Goal: Task Accomplishment & Management: Manage account settings

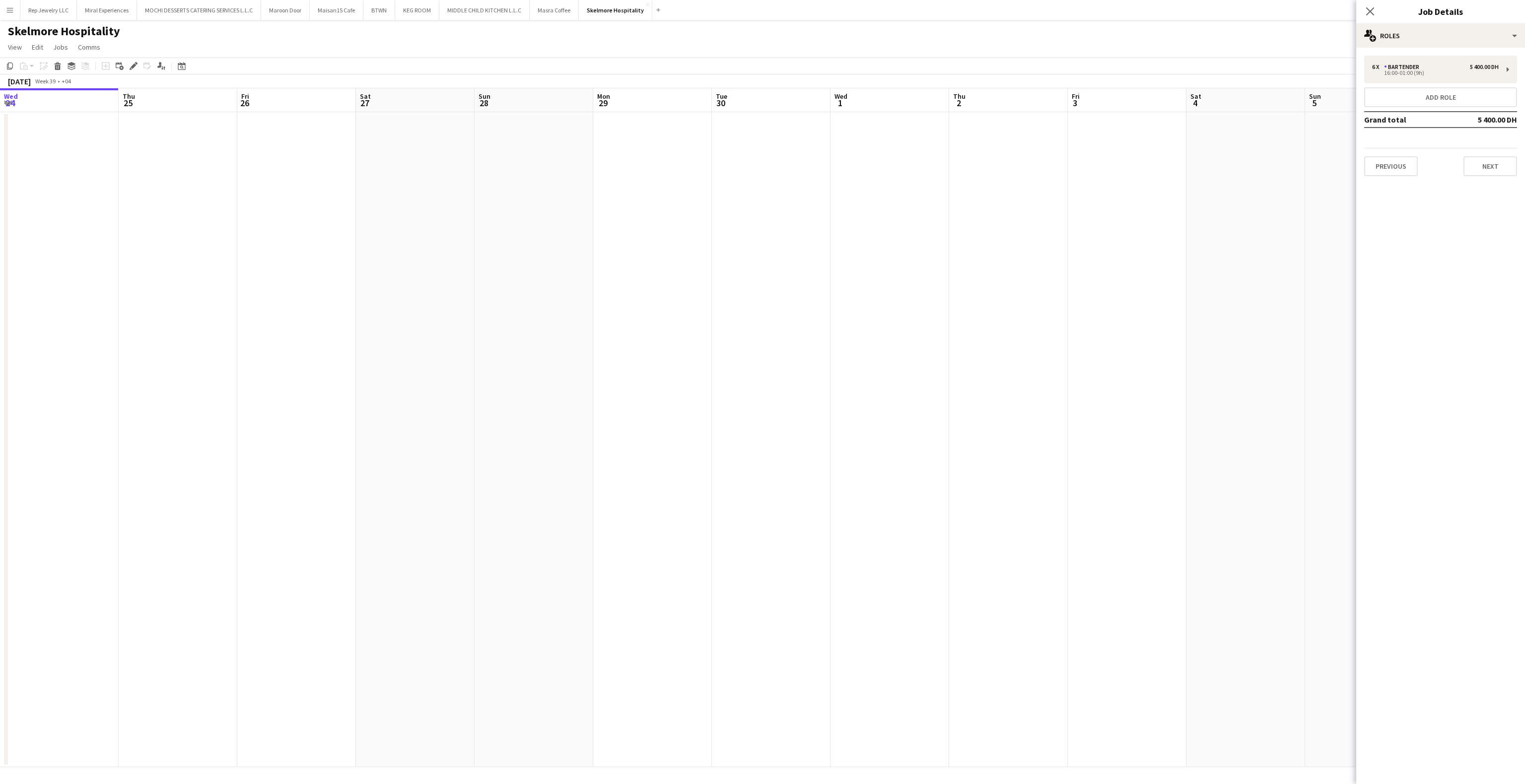
scroll to position [0, 348]
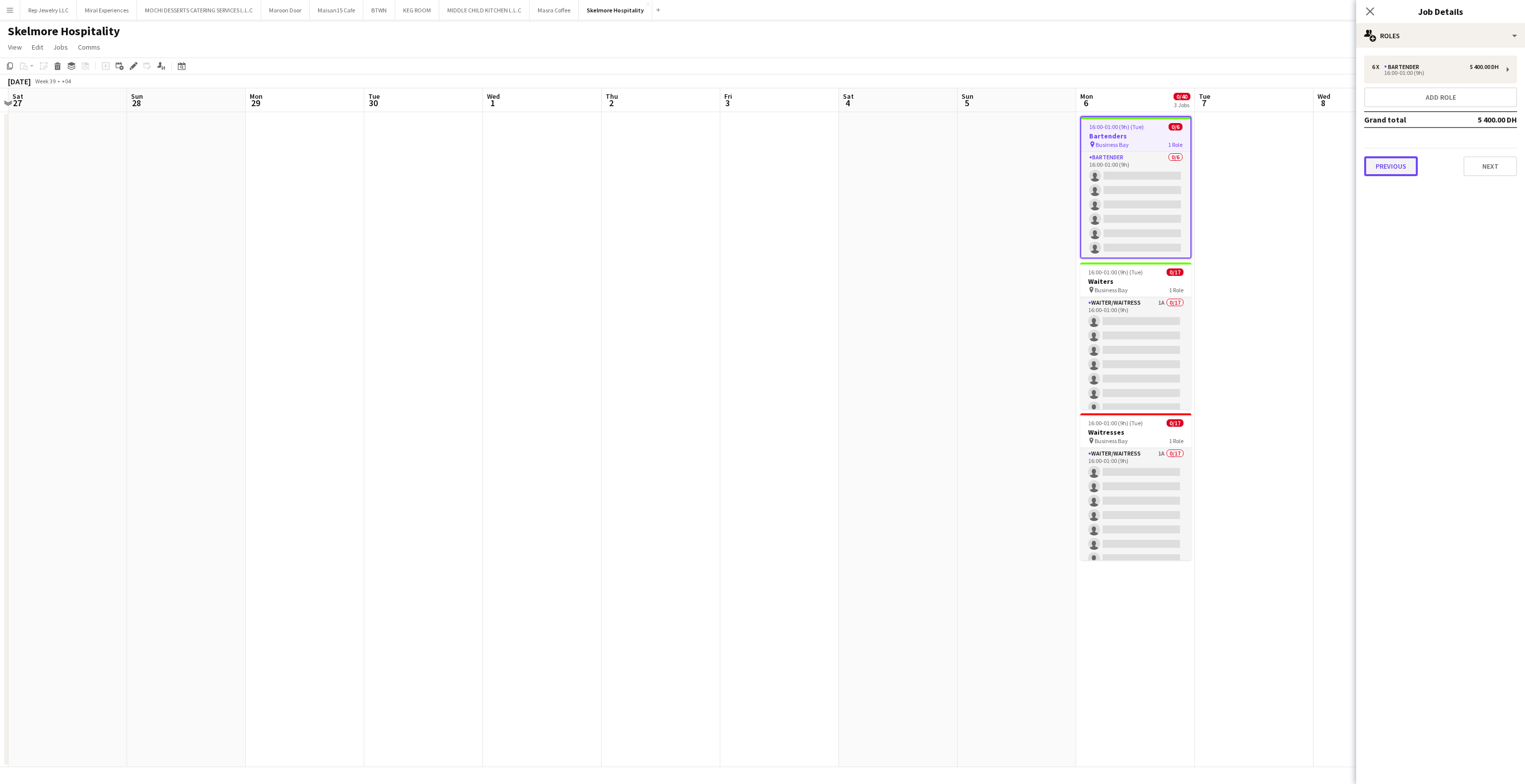
click at [1410, 164] on button "Previous" at bounding box center [1391, 166] width 54 height 20
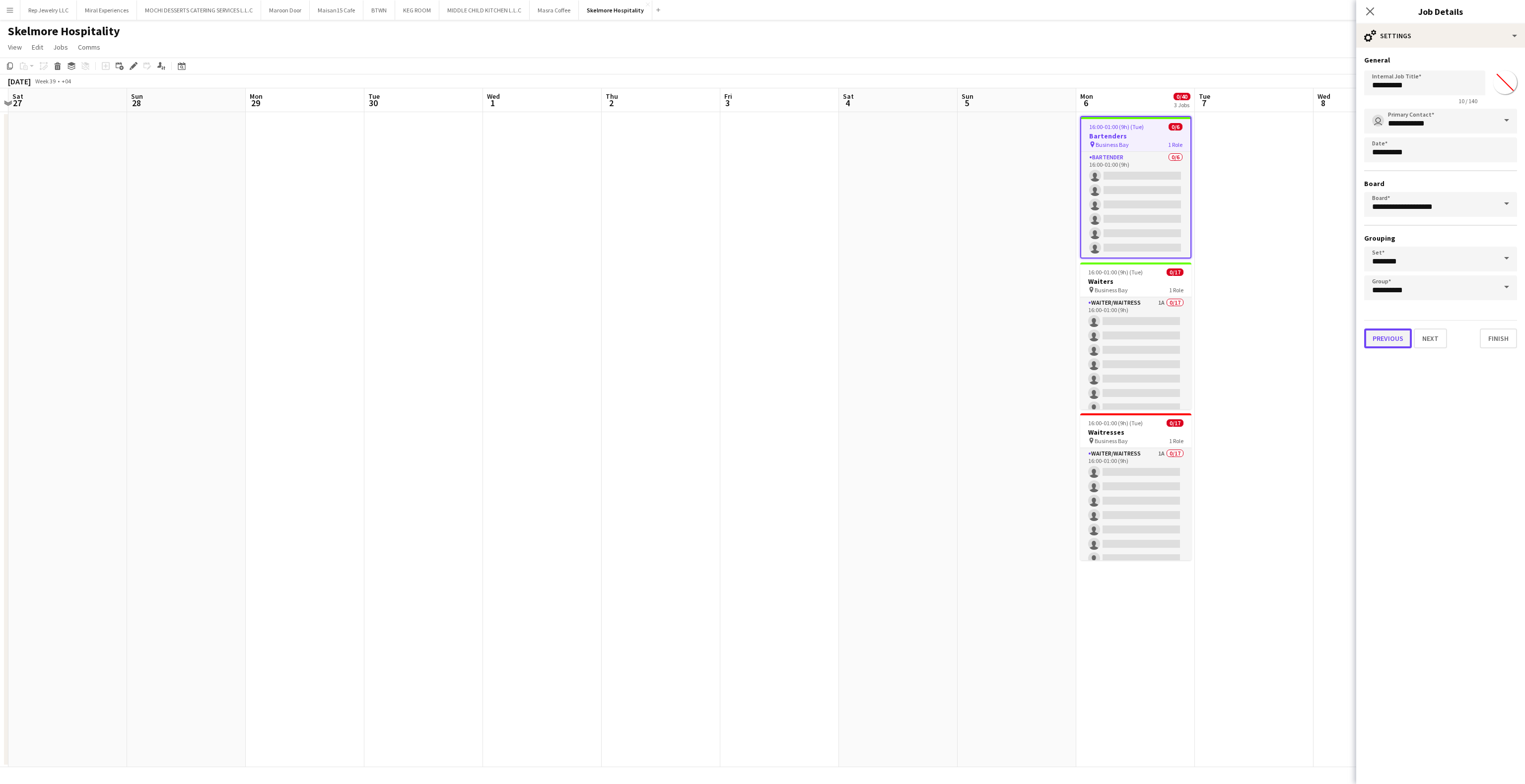
click at [1394, 340] on button "Previous" at bounding box center [1388, 338] width 47 height 20
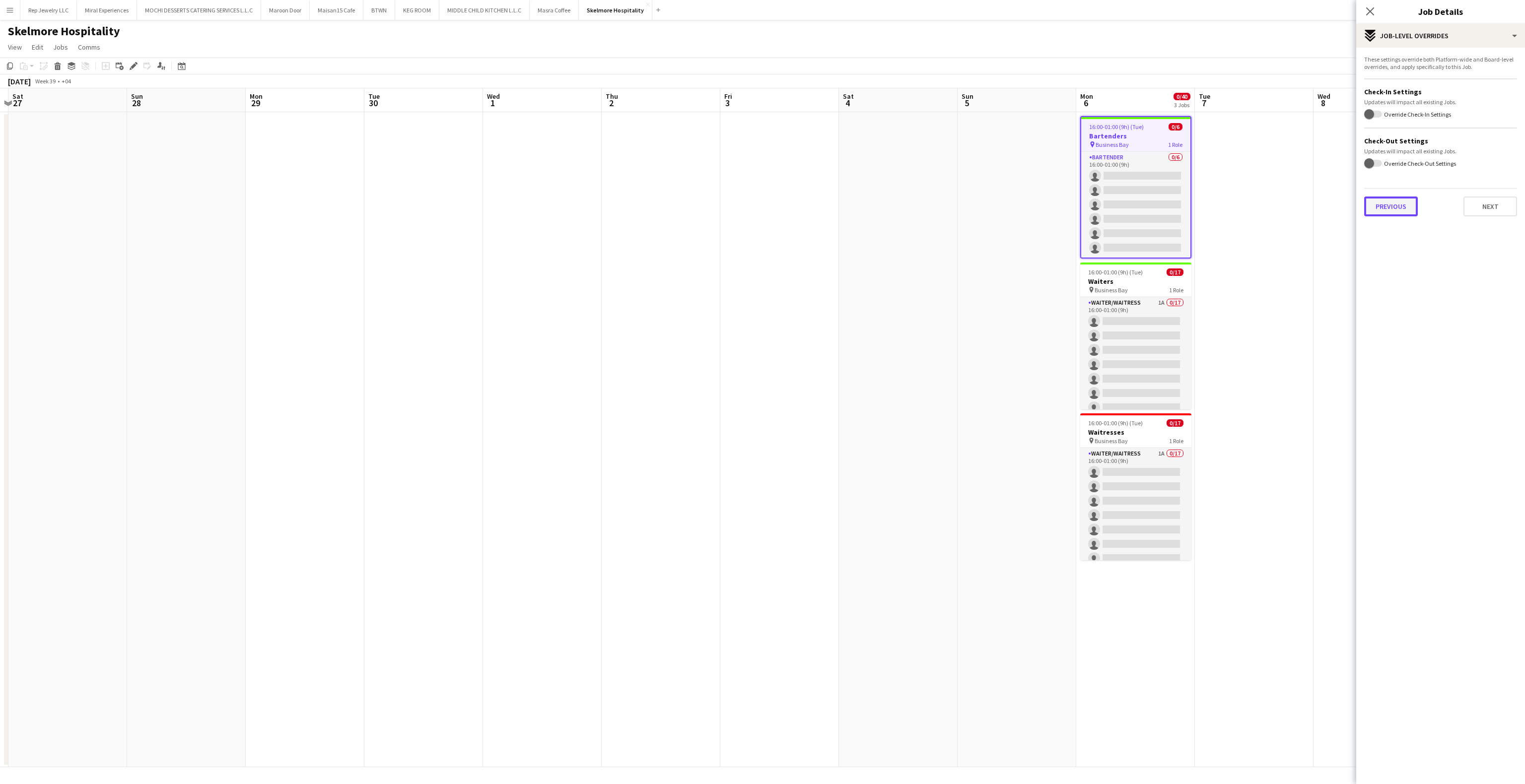
click at [1386, 195] on div "Previous Next" at bounding box center [1440, 202] width 153 height 28
click at [1390, 202] on button "Previous" at bounding box center [1391, 207] width 54 height 20
click at [1394, 188] on button "Previous" at bounding box center [1391, 192] width 54 height 20
click at [1377, 146] on button "Previous" at bounding box center [1391, 149] width 54 height 20
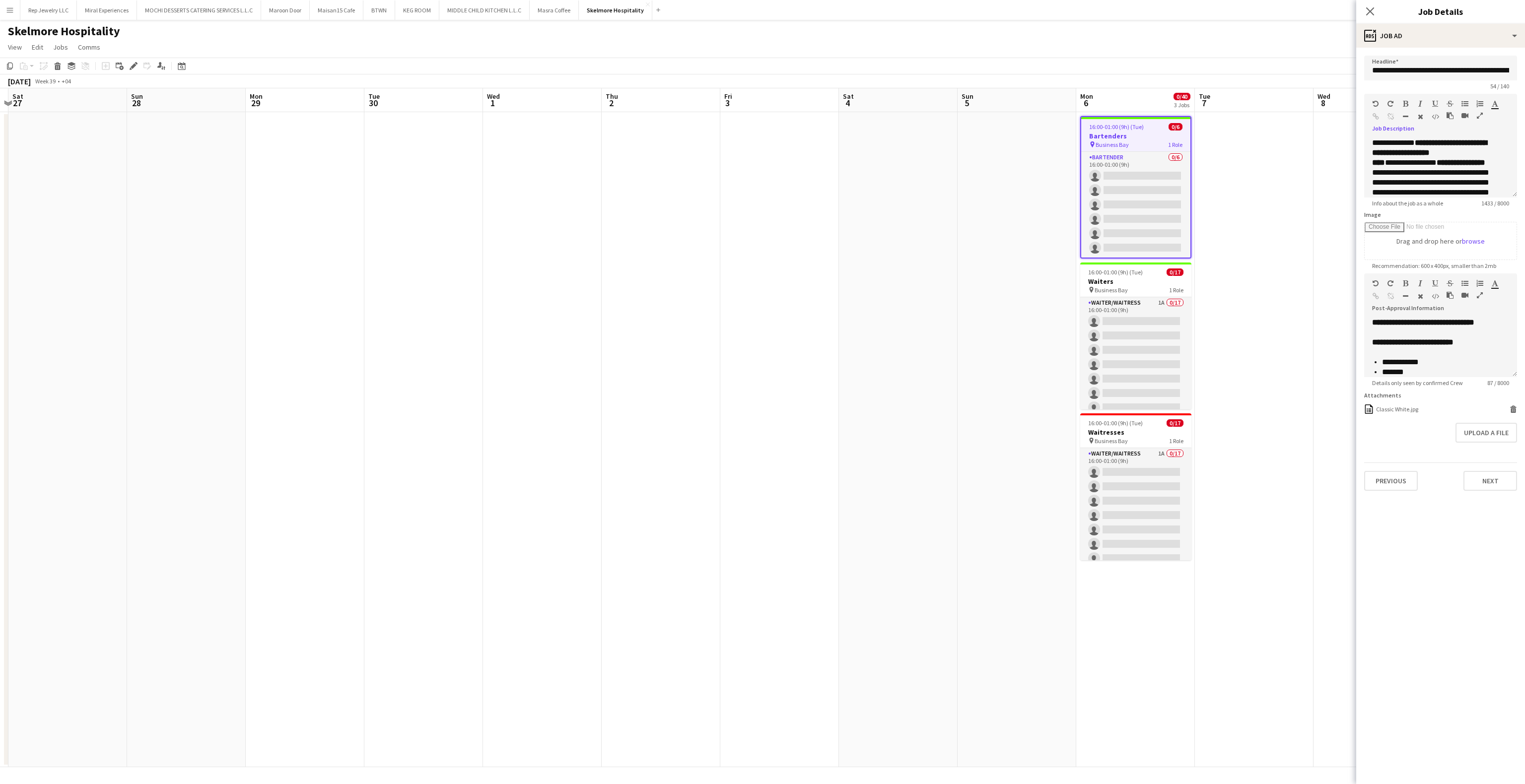
click at [1478, 116] on icon "button" at bounding box center [1480, 116] width 6 height 7
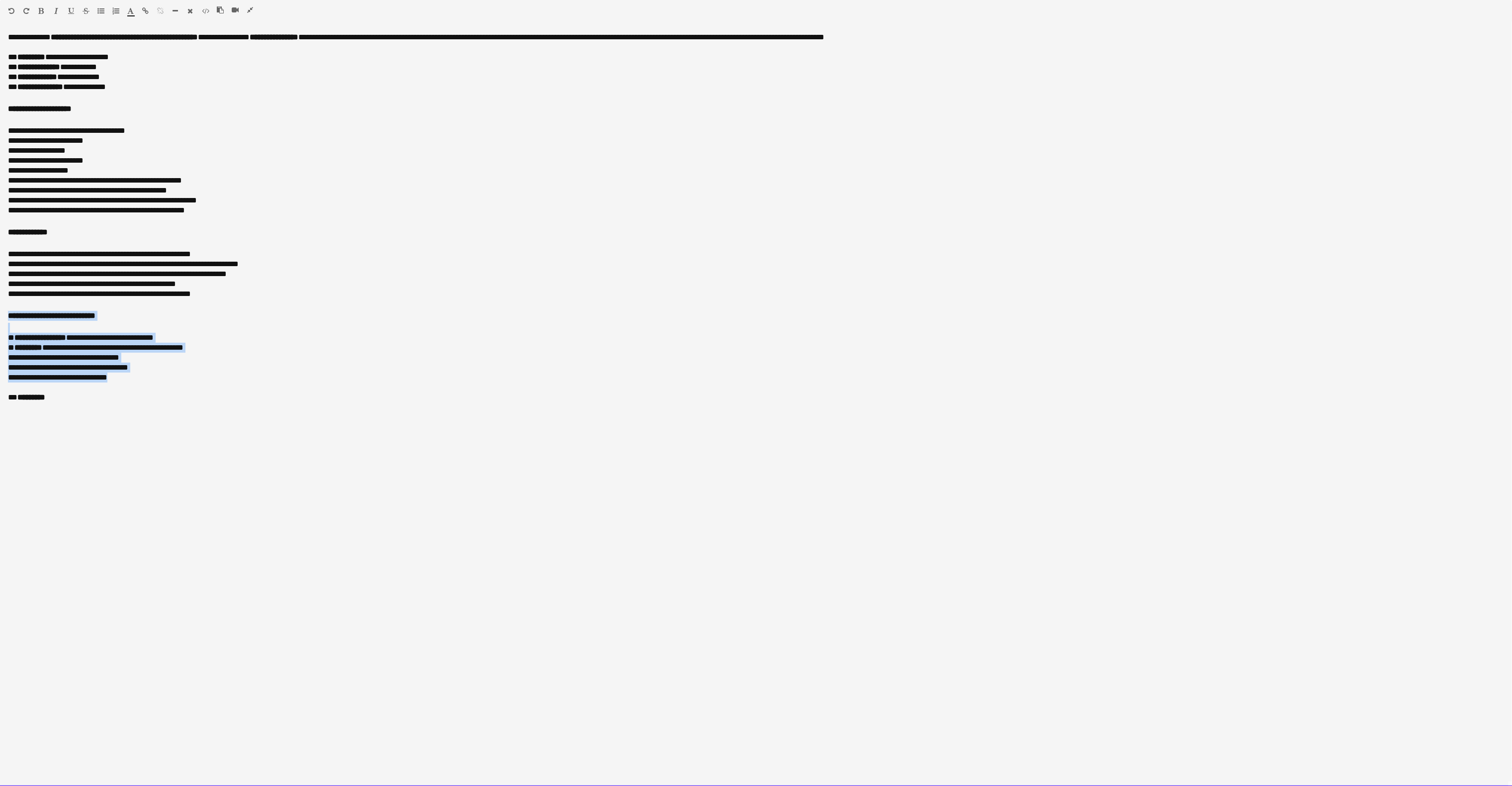
drag, startPoint x: 131, startPoint y: 380, endPoint x: 0, endPoint y: 310, distance: 148.5
click at [0, 310] on div "**********" at bounding box center [756, 409] width 1513 height 754
click at [134, 291] on p "**********" at bounding box center [756, 274] width 1497 height 50
drag, startPoint x: 124, startPoint y: 77, endPoint x: 1, endPoint y: 60, distance: 124.2
click at [1, 60] on div "**********" at bounding box center [756, 409] width 1513 height 754
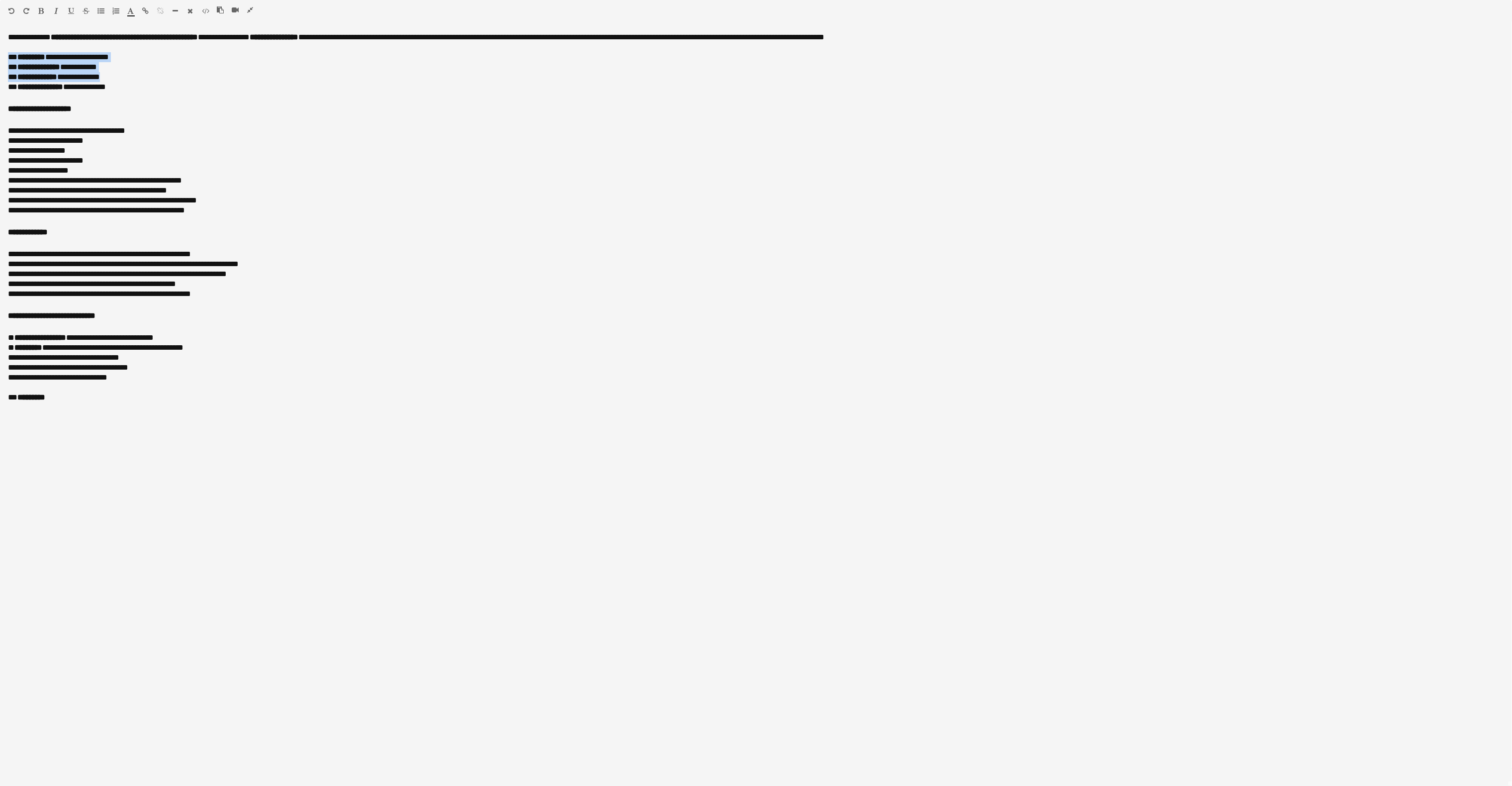
click at [251, 9] on icon "button" at bounding box center [250, 10] width 6 height 7
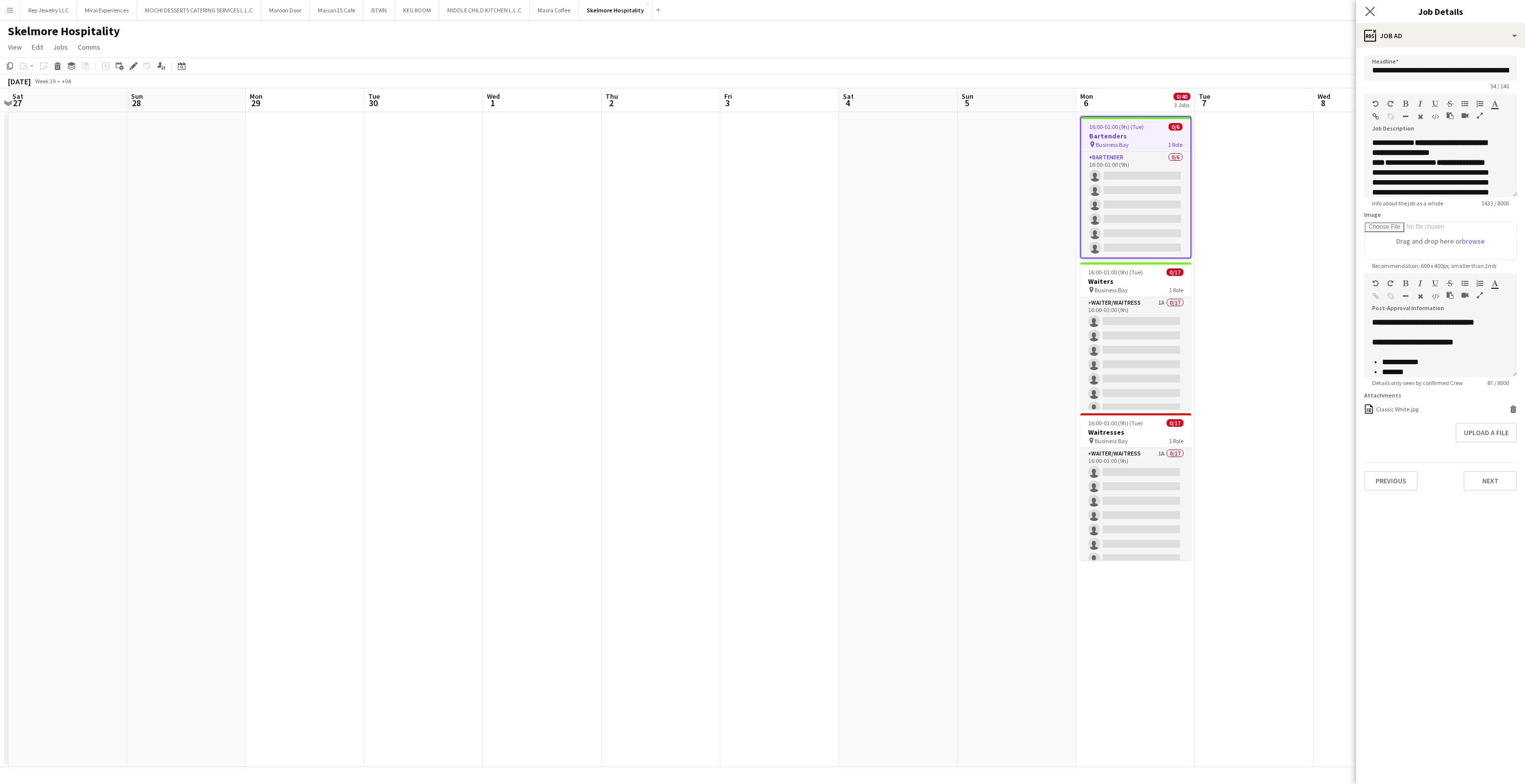
click at [1376, 10] on app-icon "Close pop-in" at bounding box center [1370, 12] width 14 height 14
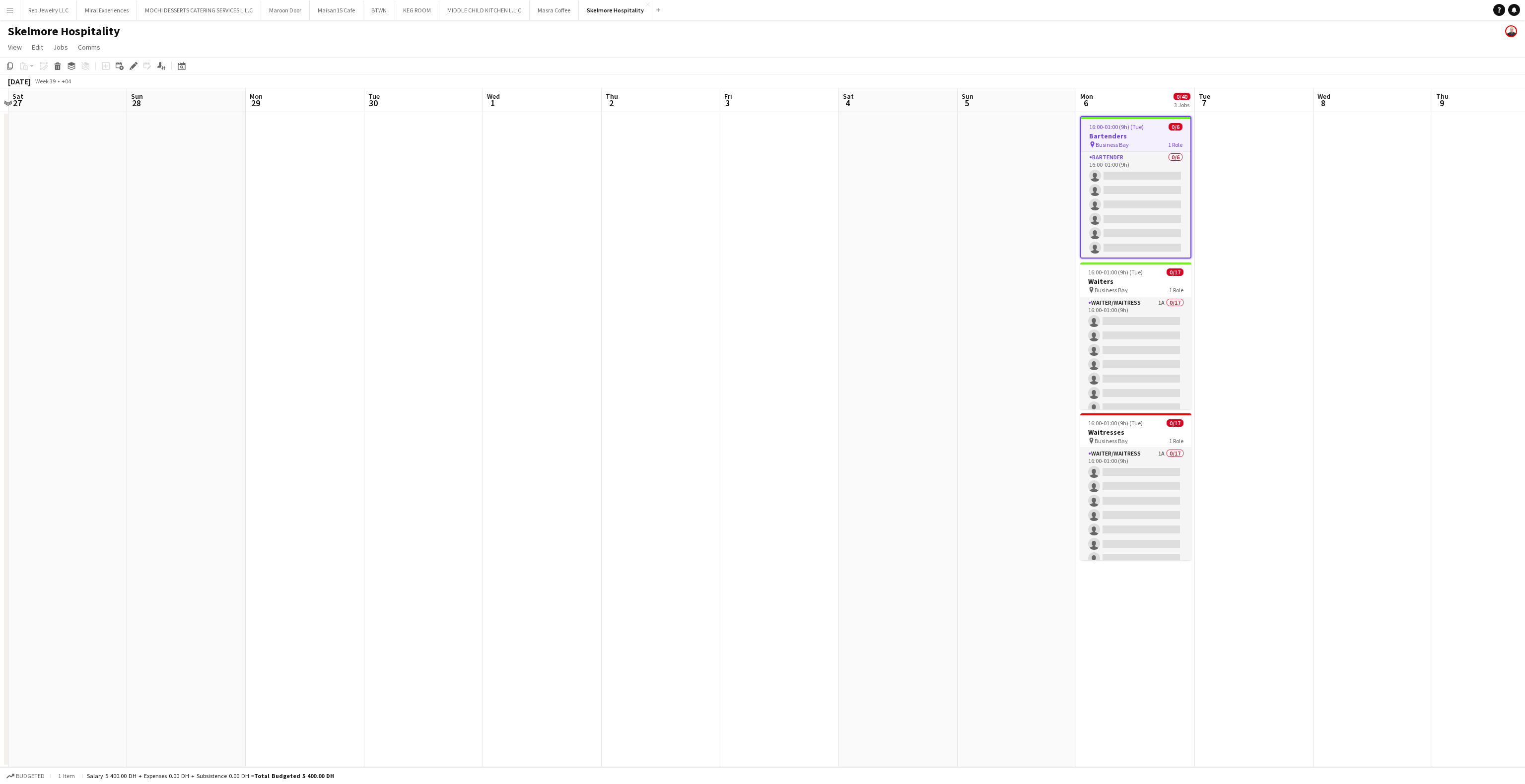
click at [1357, 262] on app-date-cell at bounding box center [1373, 440] width 118 height 655
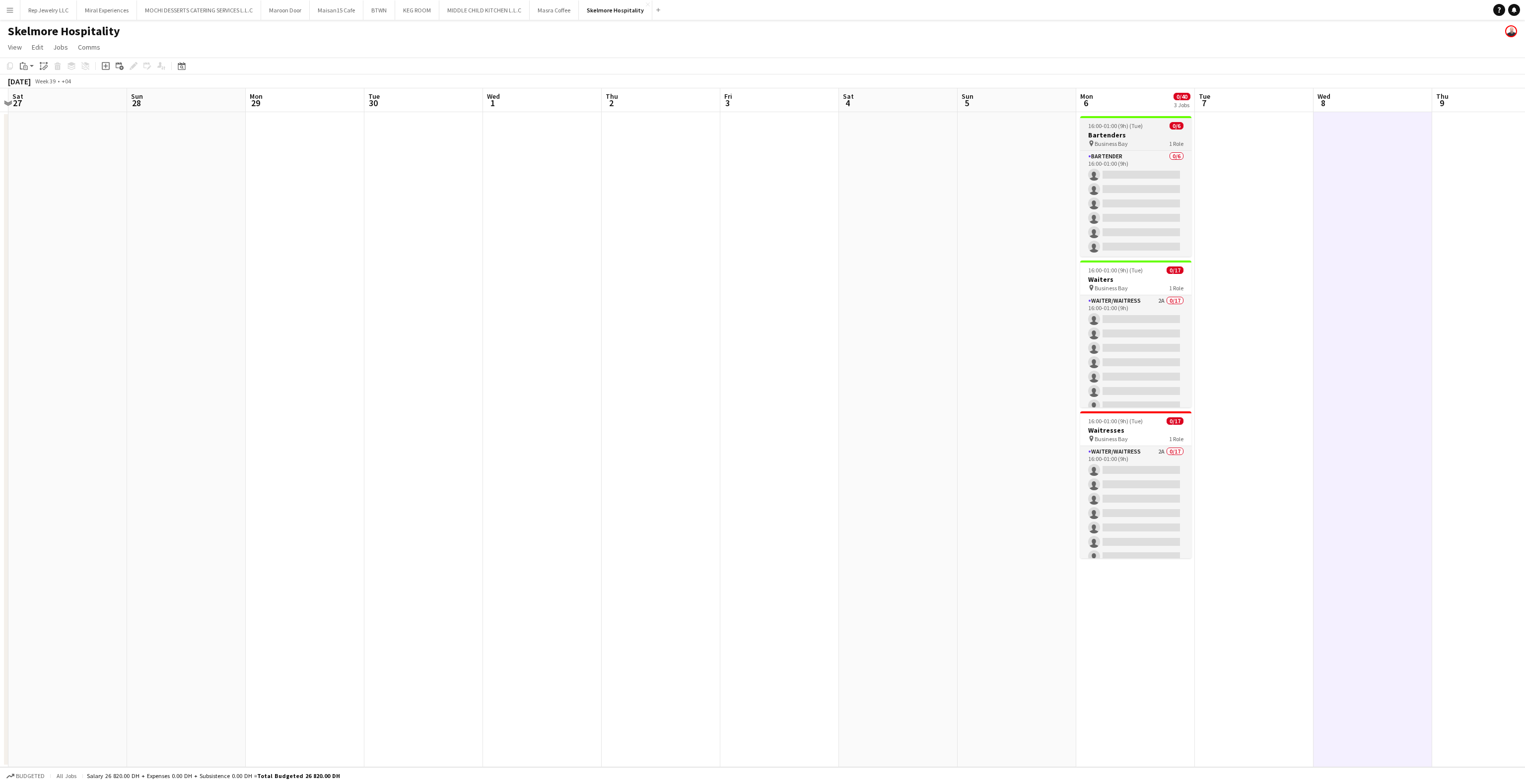
click at [1131, 122] on span "16:00-01:00 (9h) (Tue)" at bounding box center [1115, 125] width 54 height 8
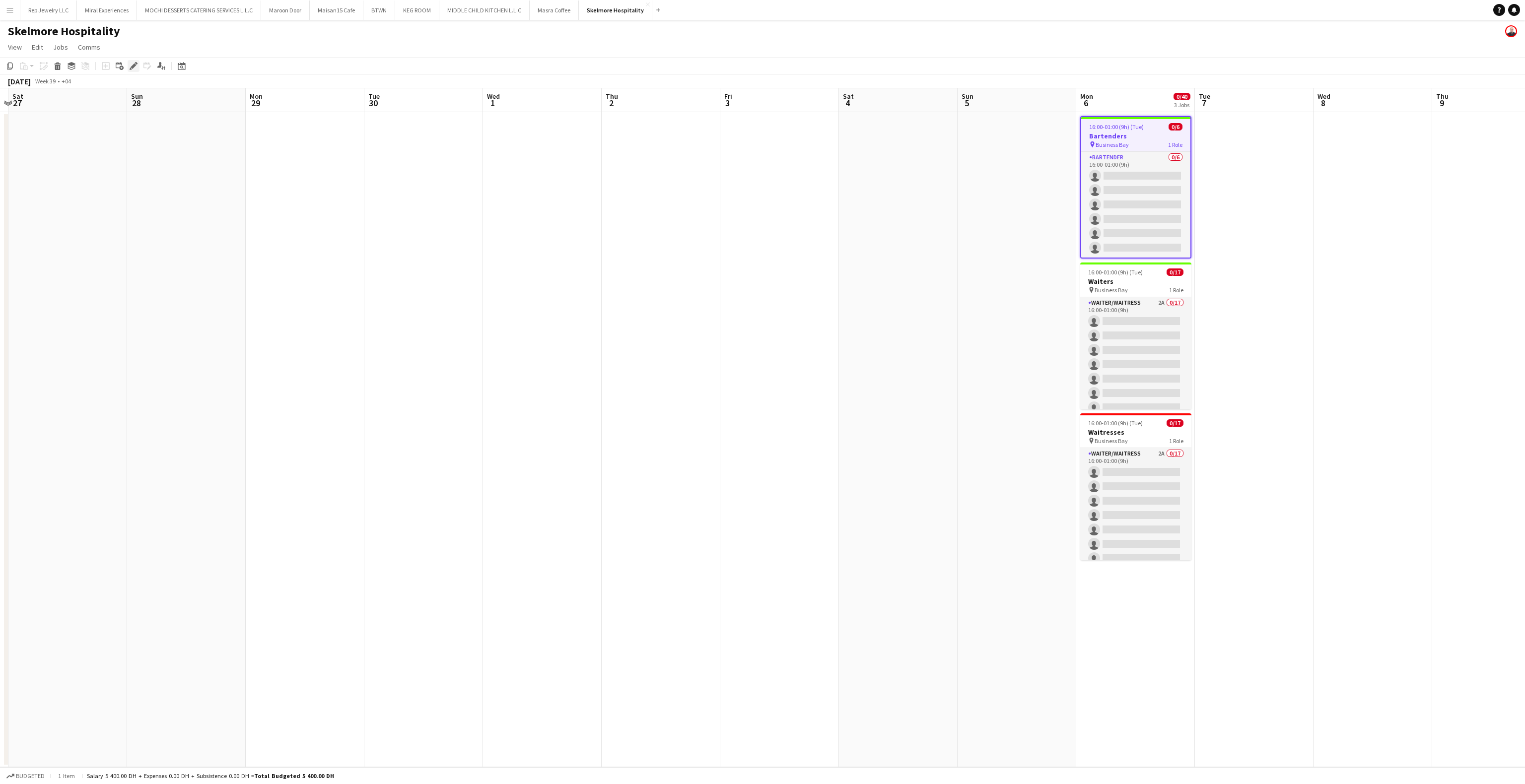
click at [133, 66] on icon at bounding box center [133, 66] width 5 height 5
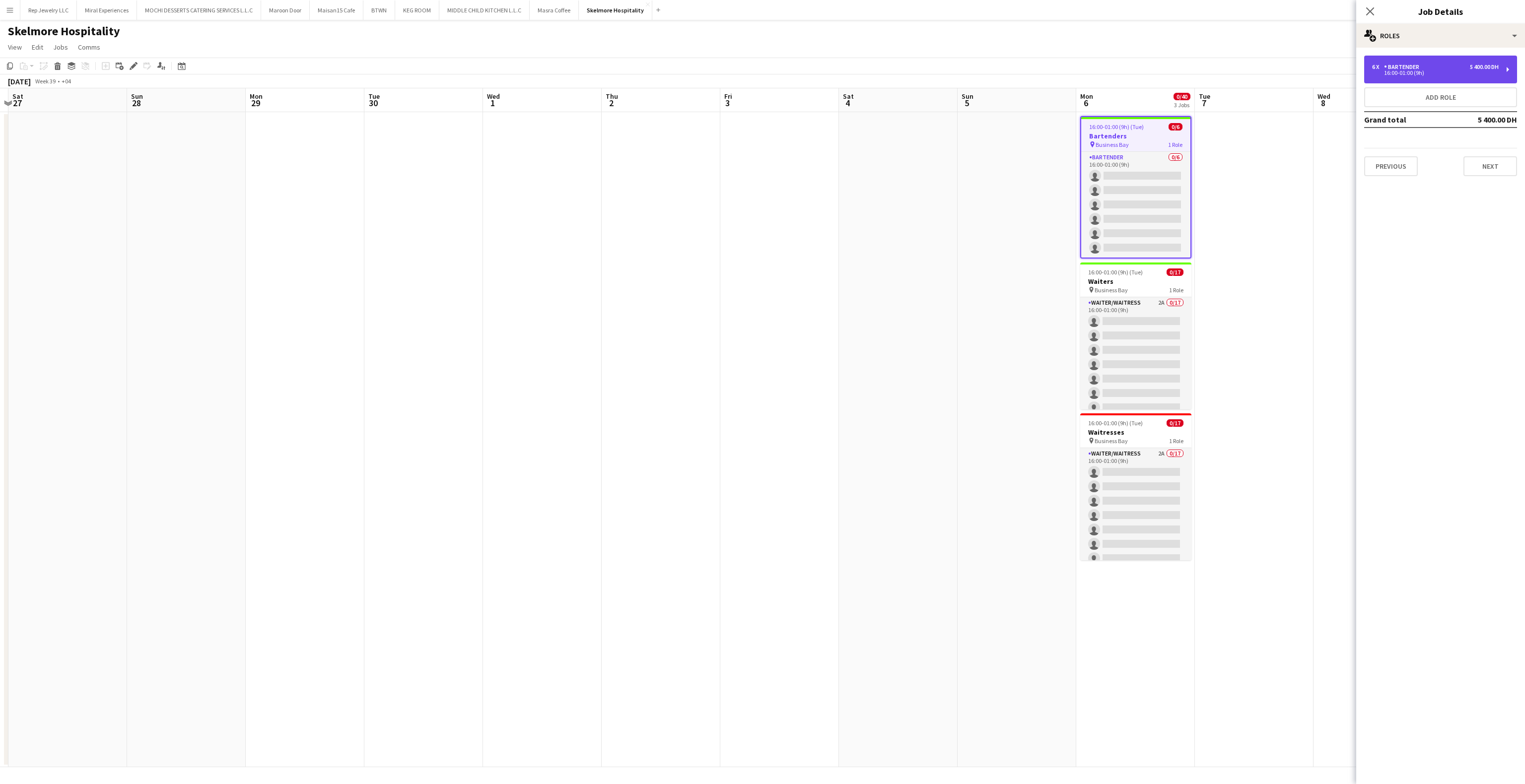
click at [1385, 79] on div "6 x Bartender 5 400.00 DH 16:00-01:00 (9h)" at bounding box center [1440, 69] width 153 height 28
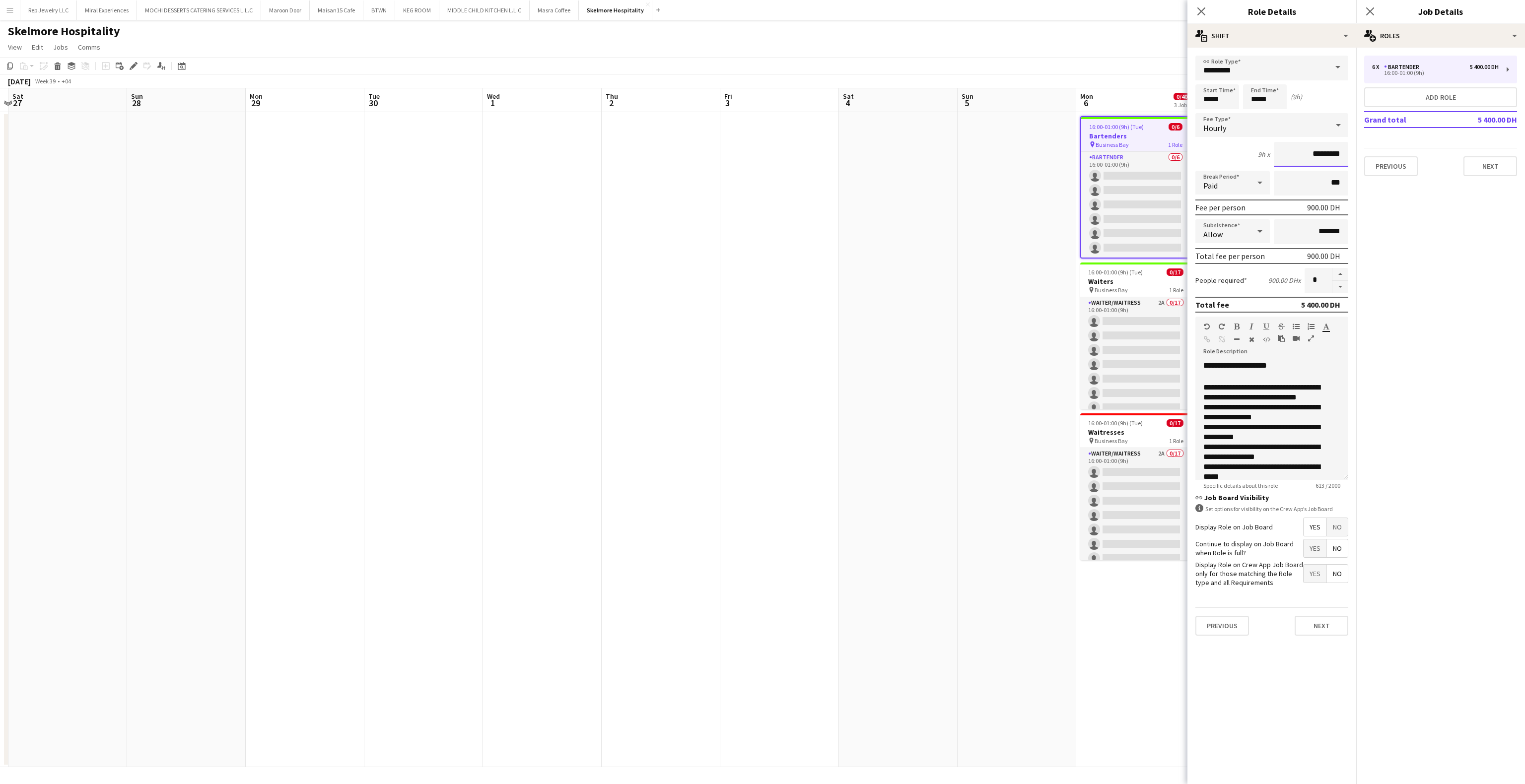
click at [1314, 157] on input "*********" at bounding box center [1311, 154] width 75 height 25
type input "*****"
click at [1204, 12] on icon at bounding box center [1201, 11] width 9 height 9
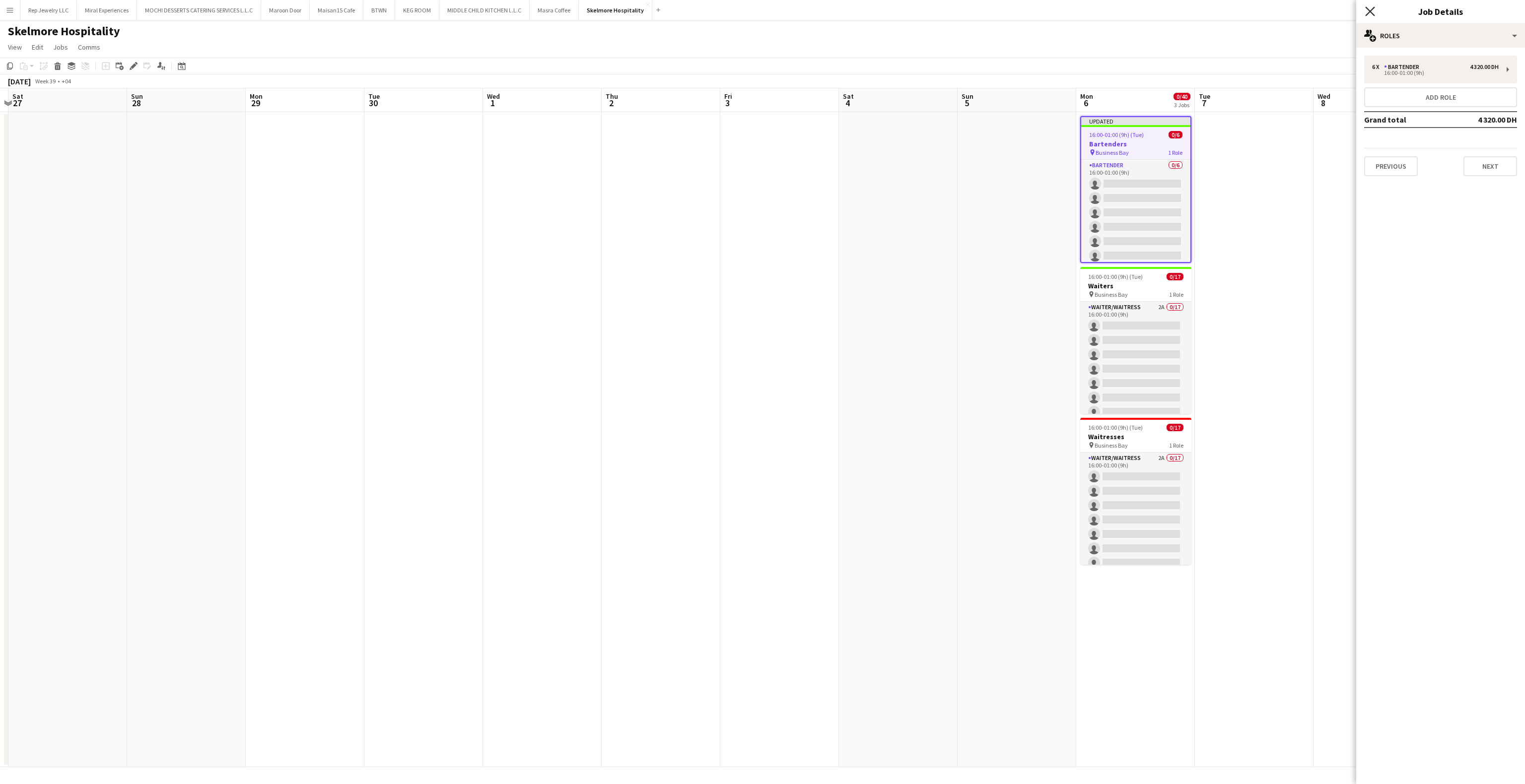
click at [1374, 11] on icon "Close pop-in" at bounding box center [1370, 11] width 9 height 9
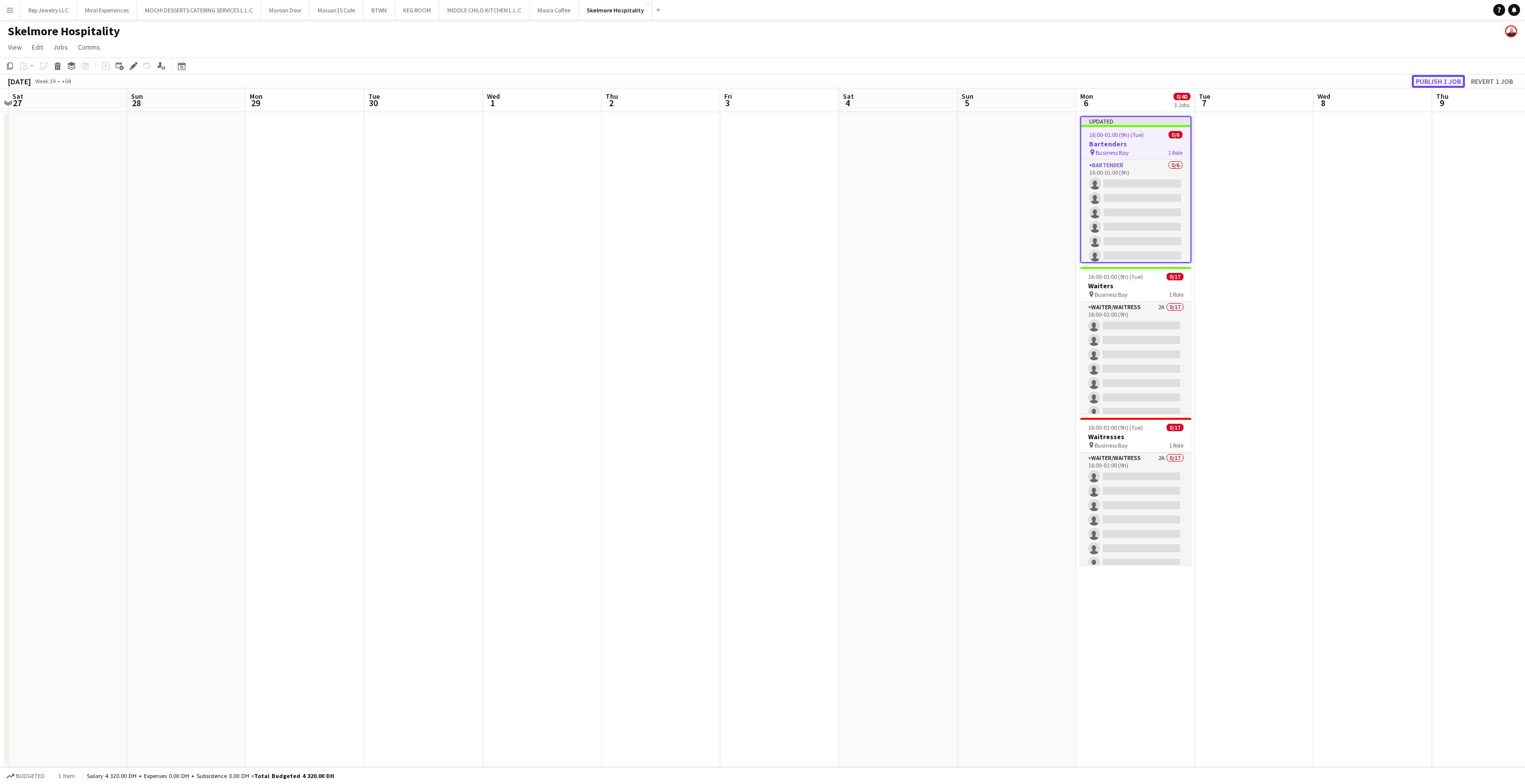
click at [1416, 78] on button "Publish 1 job" at bounding box center [1439, 82] width 53 height 13
click at [1293, 316] on app-date-cell at bounding box center [1254, 440] width 118 height 655
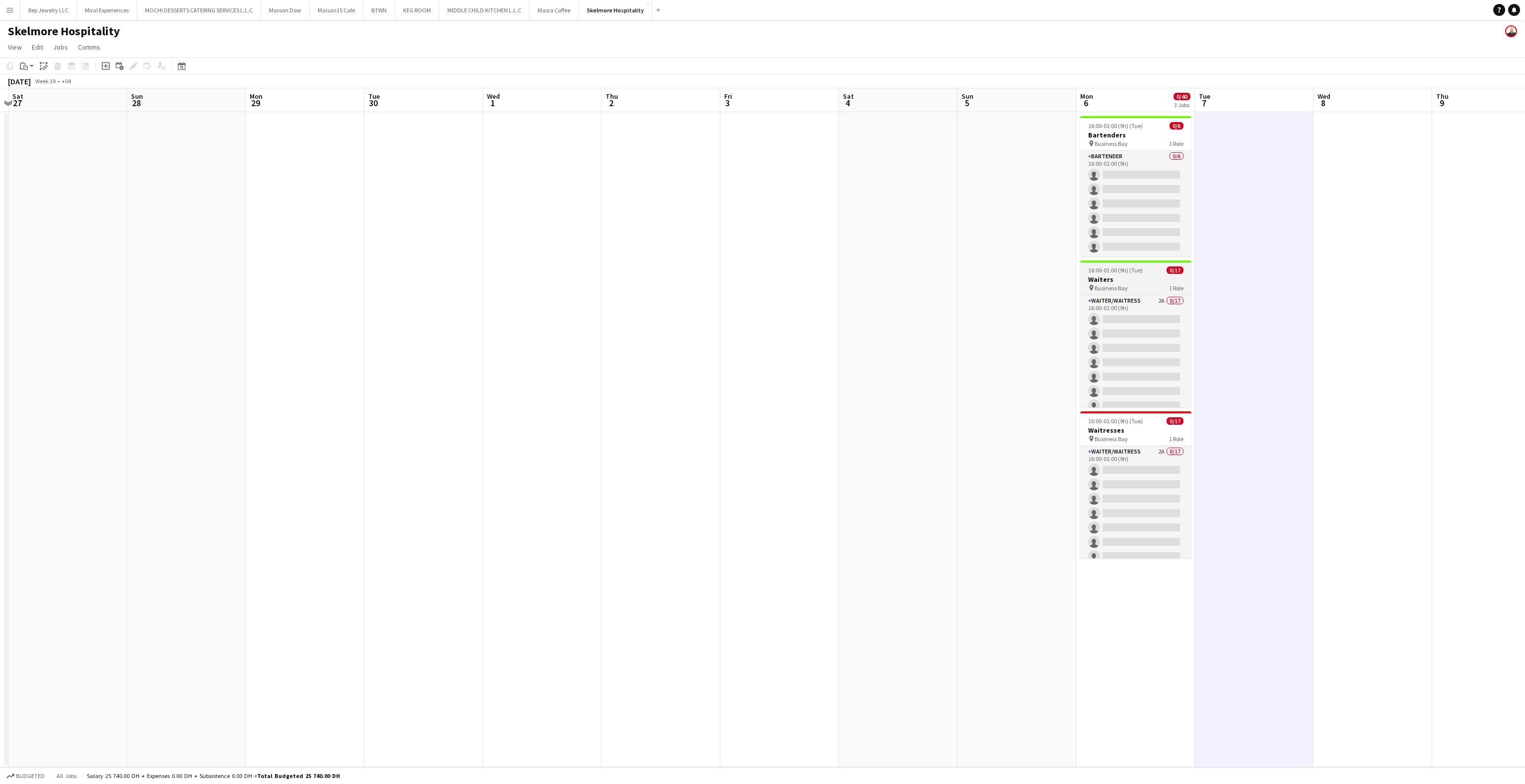
click at [1124, 270] on span "16:00-01:00 (9h) (Tue)" at bounding box center [1115, 270] width 54 height 8
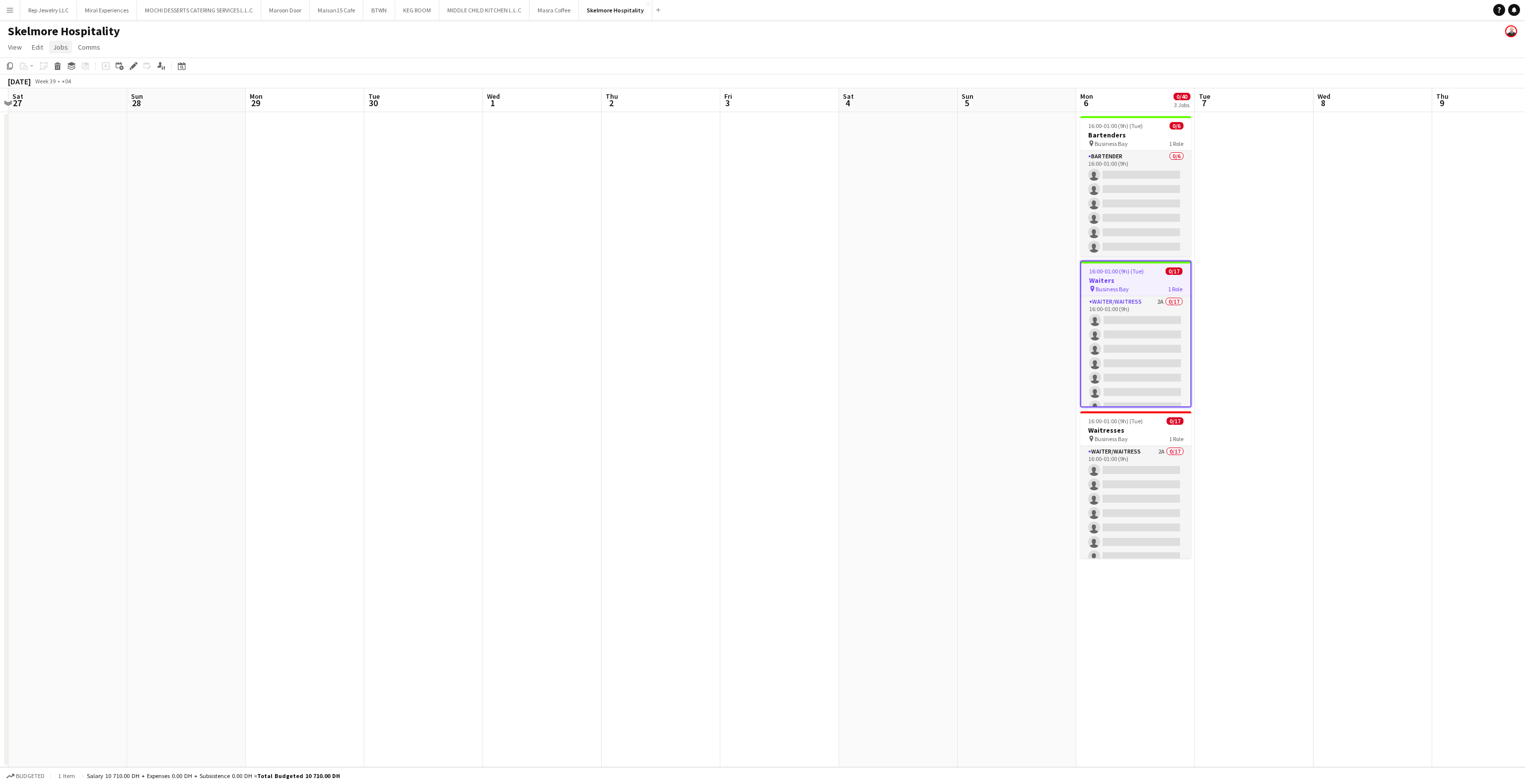
click at [62, 50] on span "Jobs" at bounding box center [60, 47] width 15 height 9
click at [66, 208] on span "Promote Role" at bounding box center [78, 211] width 41 height 9
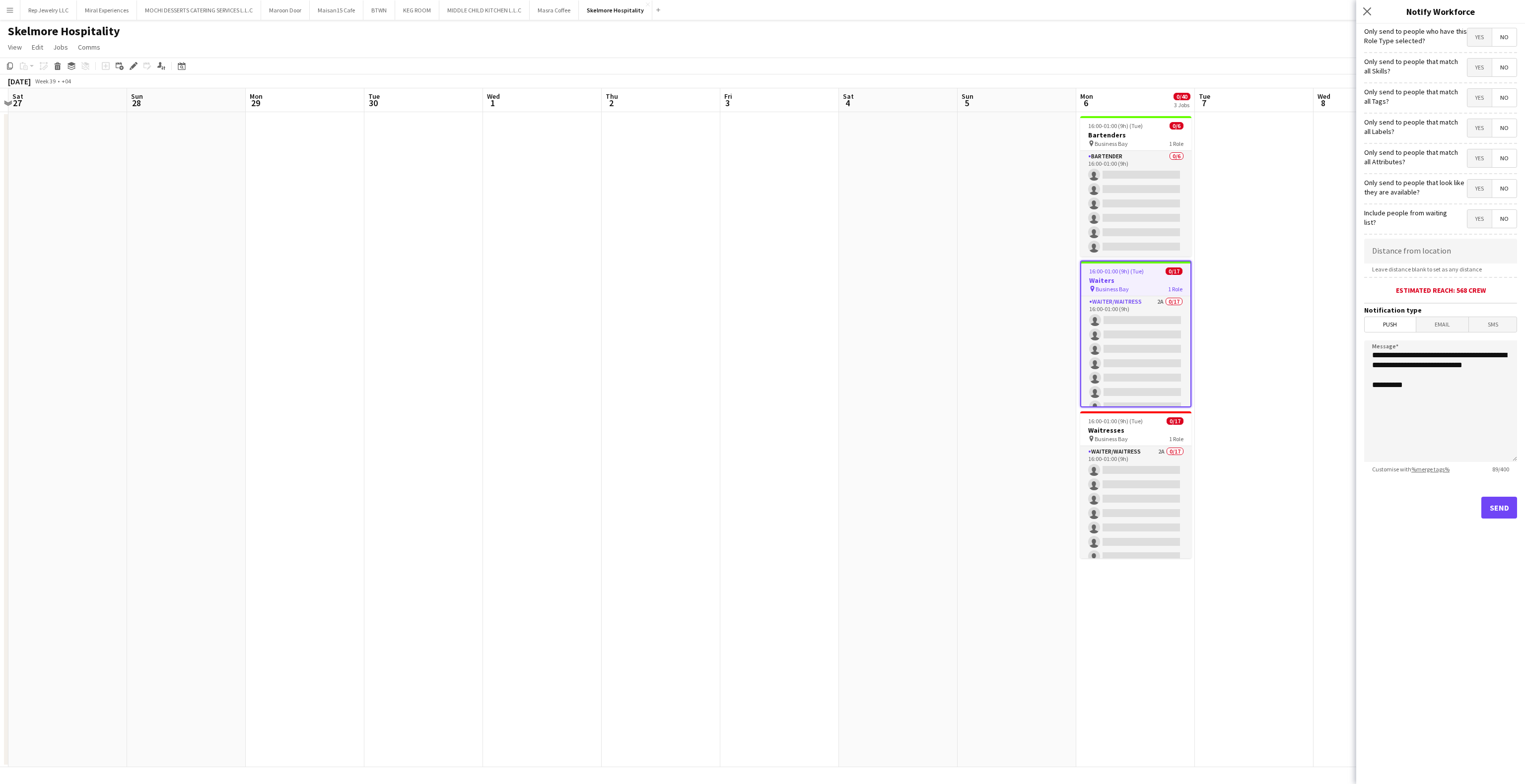
click at [1478, 99] on span "Yes" at bounding box center [1479, 98] width 24 height 18
click at [1499, 508] on button "Send" at bounding box center [1499, 507] width 36 height 22
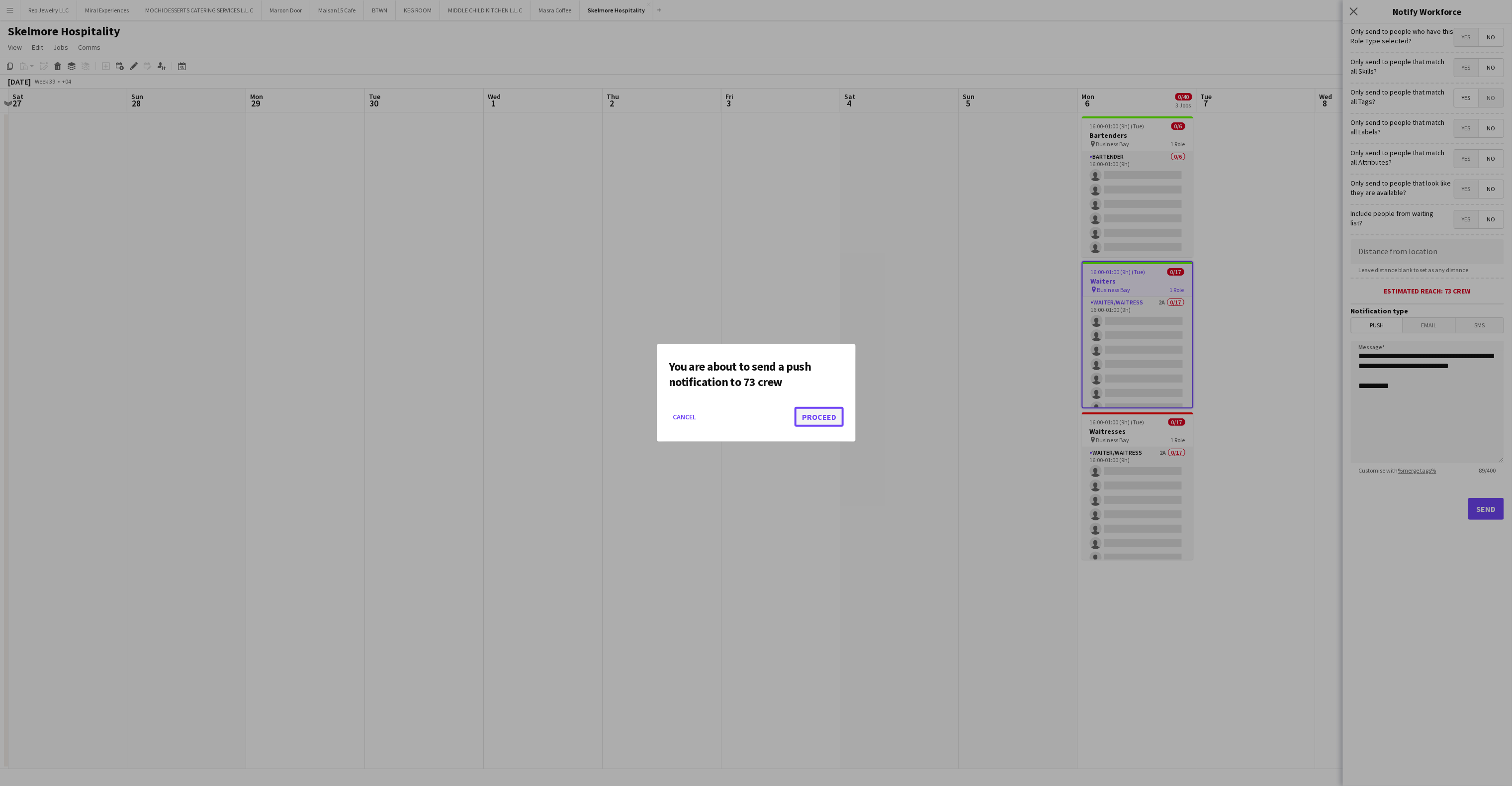
click at [802, 411] on button "Proceed" at bounding box center [819, 417] width 49 height 20
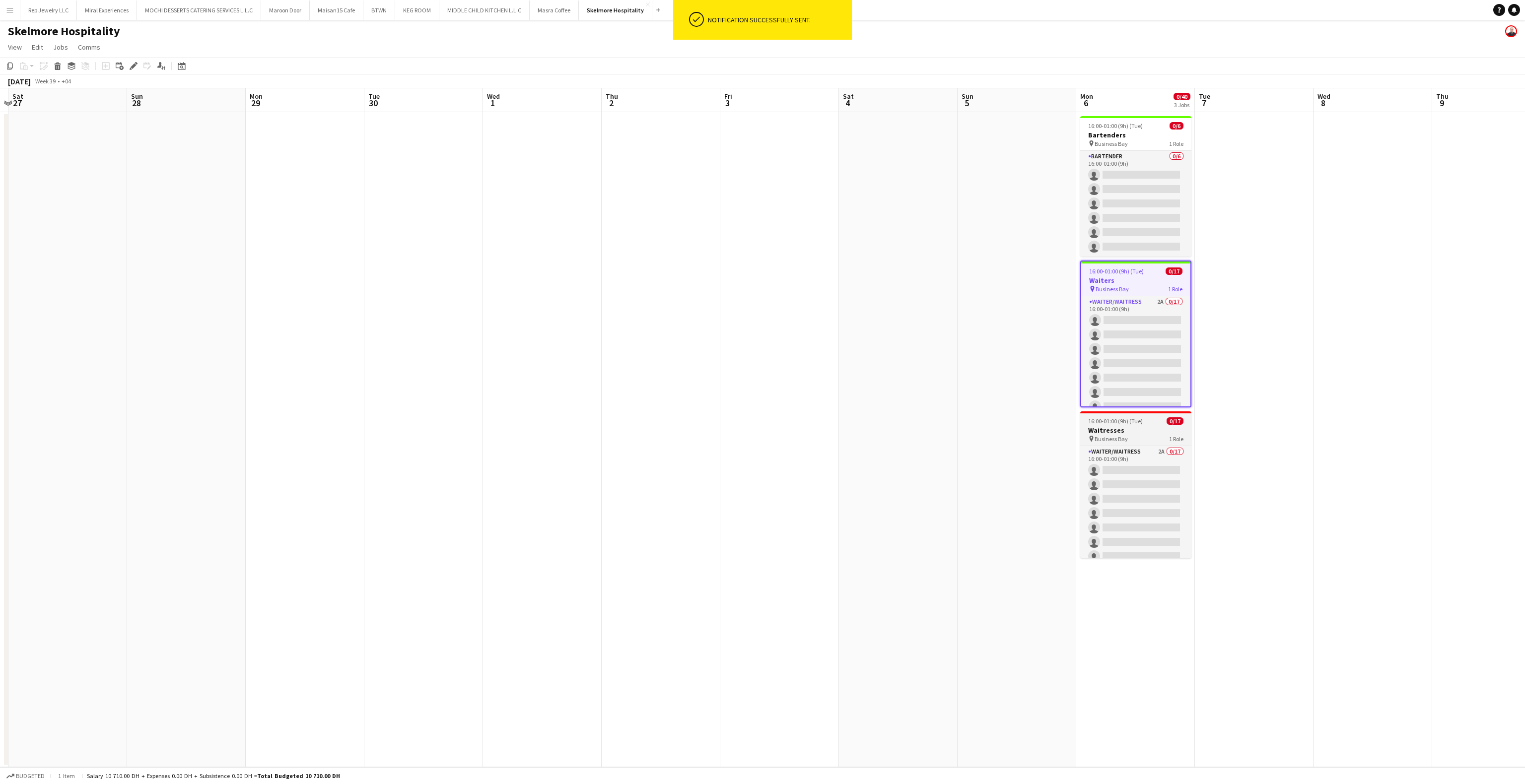
click at [1146, 421] on div "16:00-01:00 (9h) (Tue) 0/17" at bounding box center [1136, 421] width 111 height 8
click at [63, 49] on span "Jobs" at bounding box center [60, 47] width 15 height 9
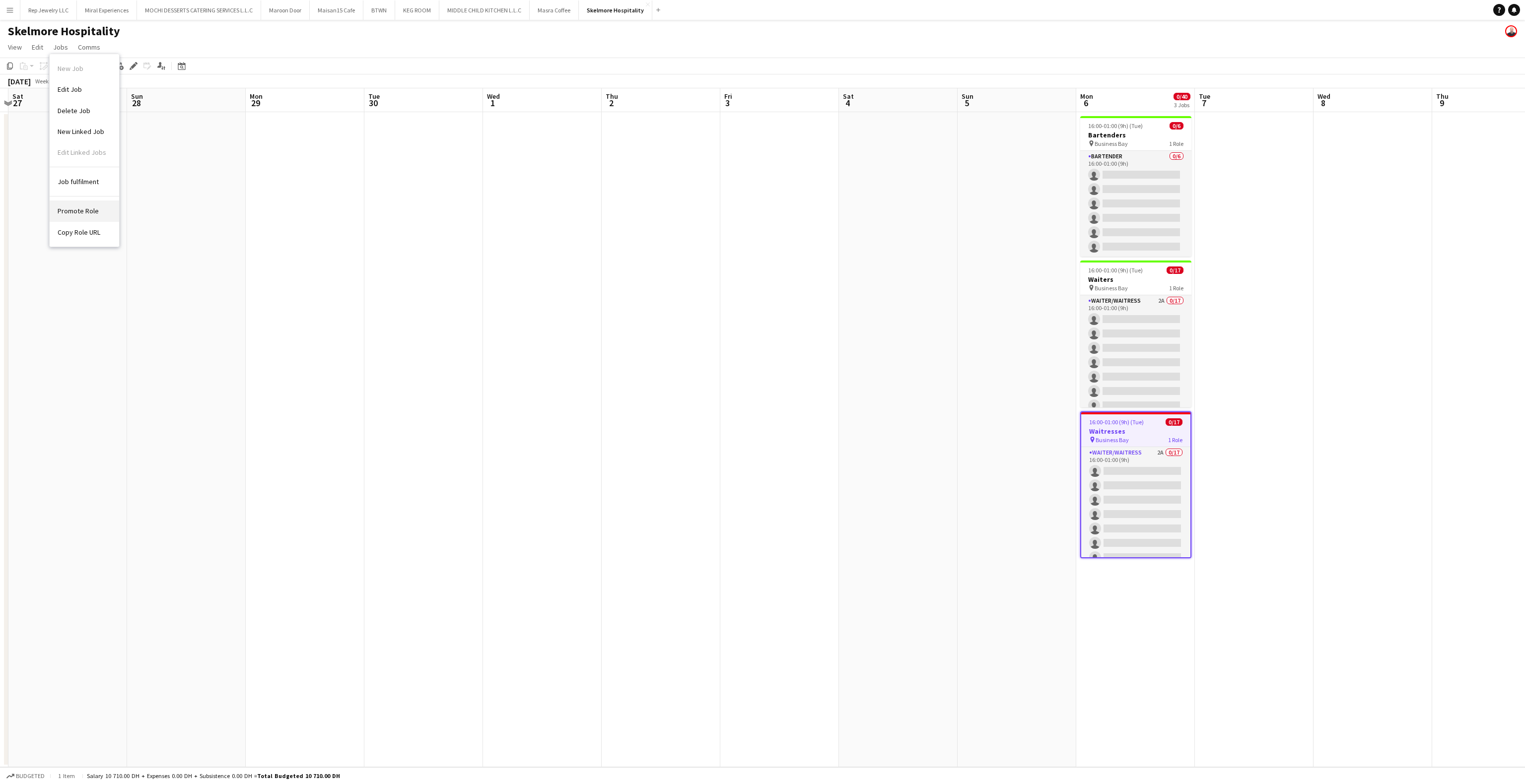
click at [89, 207] on span "Promote Role" at bounding box center [78, 211] width 41 height 9
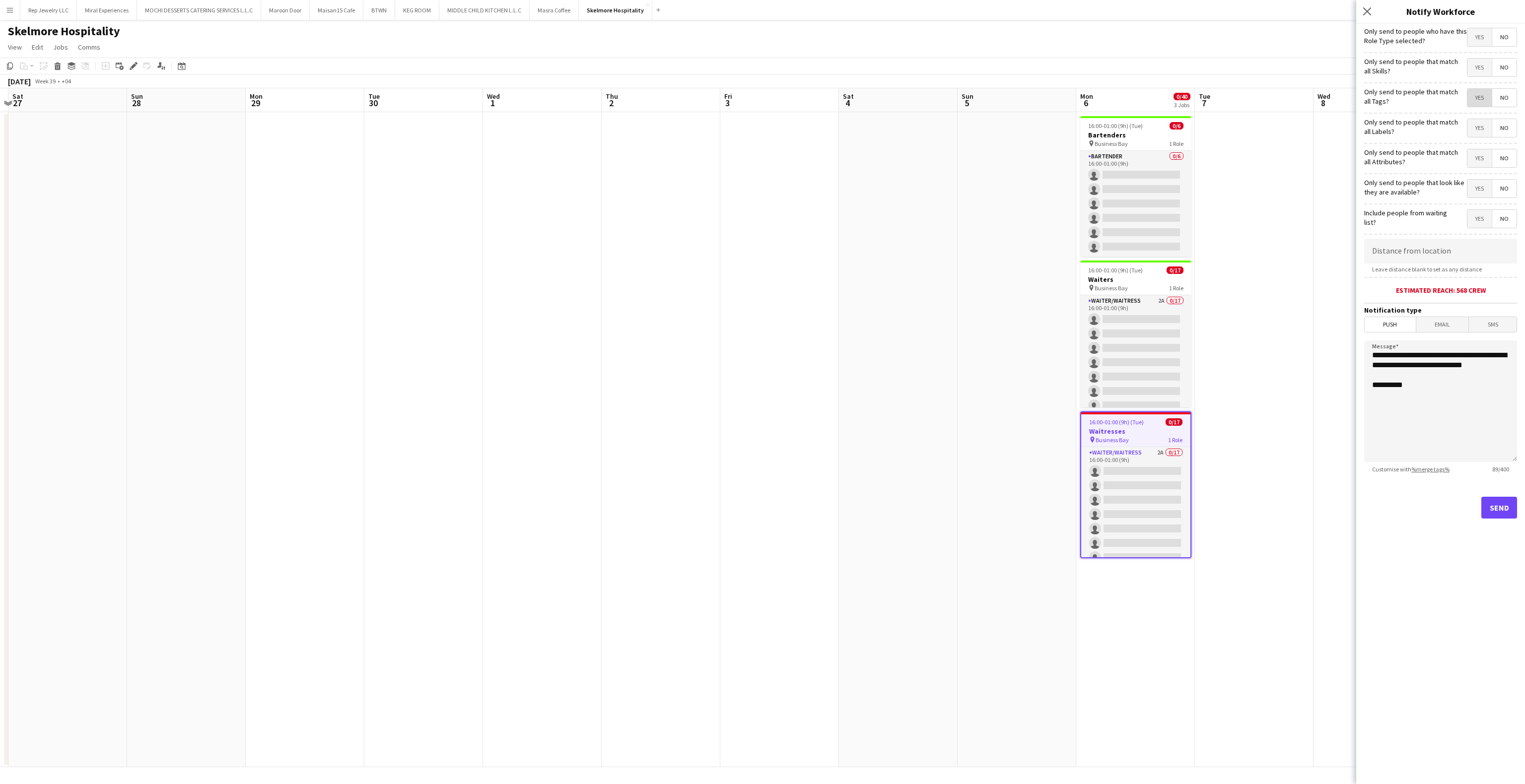
click at [1468, 105] on span "Yes" at bounding box center [1479, 98] width 24 height 18
click at [1498, 517] on button "Send" at bounding box center [1499, 507] width 36 height 22
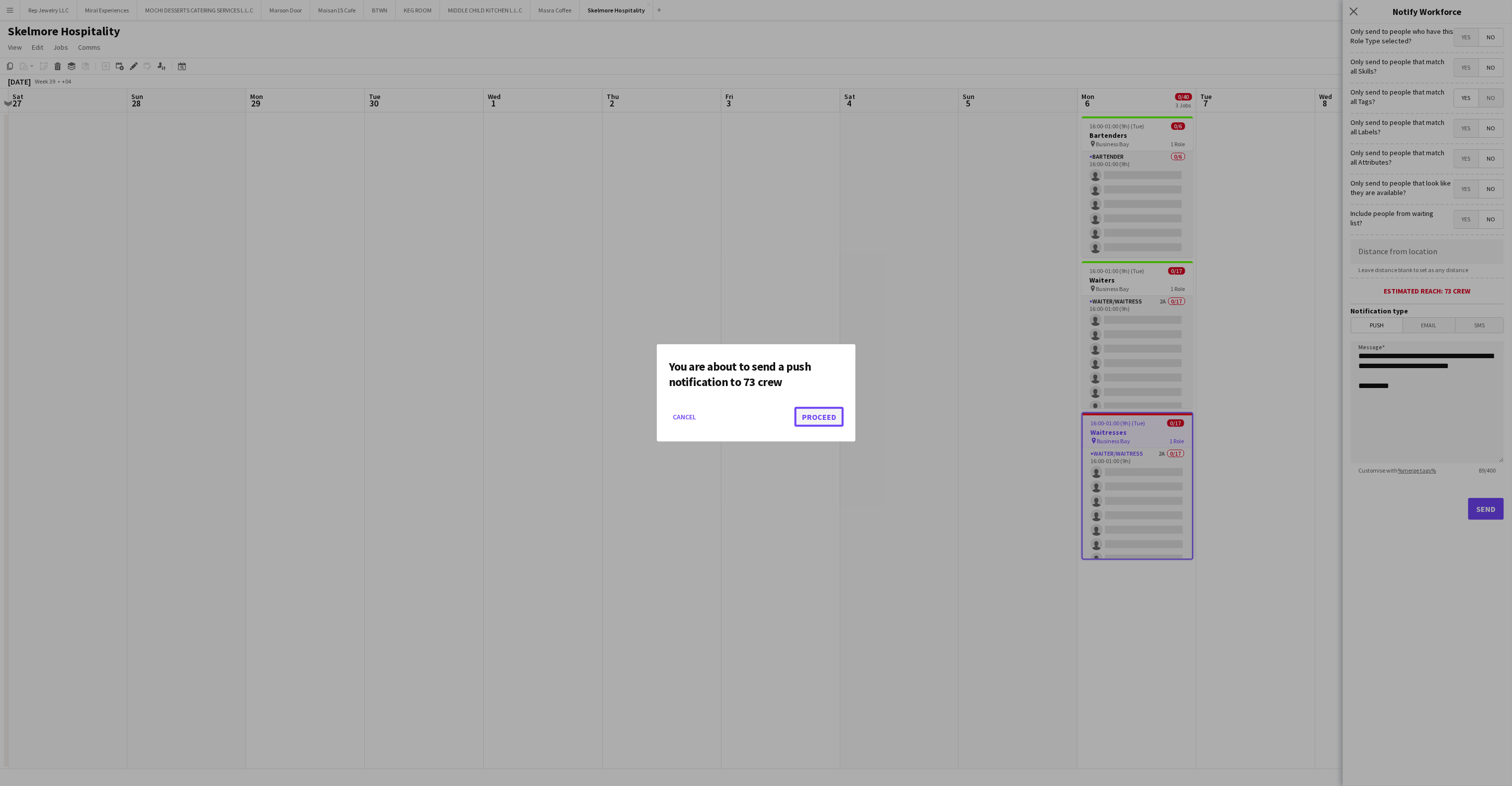
click at [834, 413] on button "Proceed" at bounding box center [819, 417] width 49 height 20
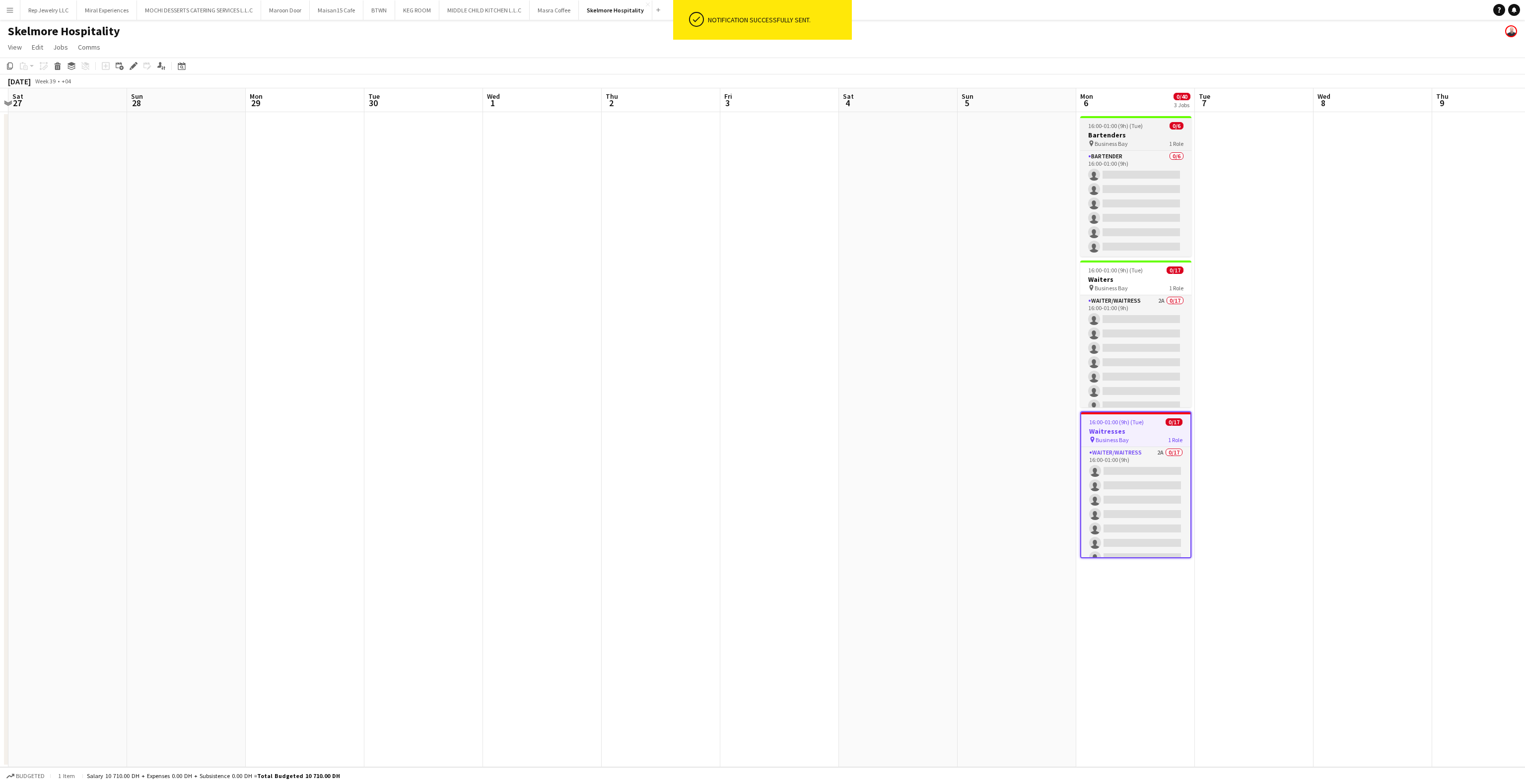
click at [1126, 125] on span "16:00-01:00 (9h) (Tue)" at bounding box center [1115, 125] width 54 height 8
click at [57, 47] on span "Jobs" at bounding box center [60, 47] width 15 height 9
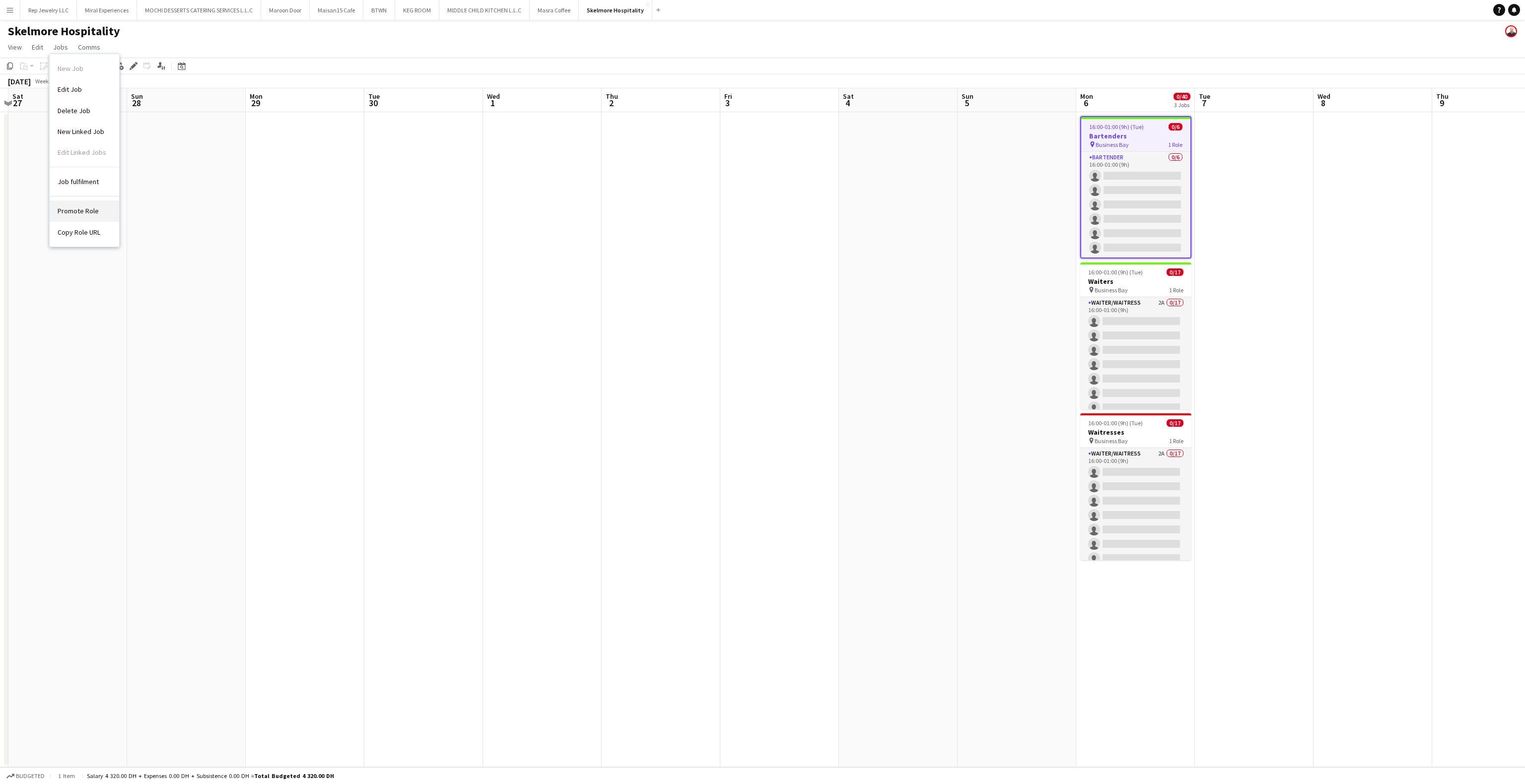
click at [82, 208] on span "Promote Role" at bounding box center [78, 211] width 41 height 9
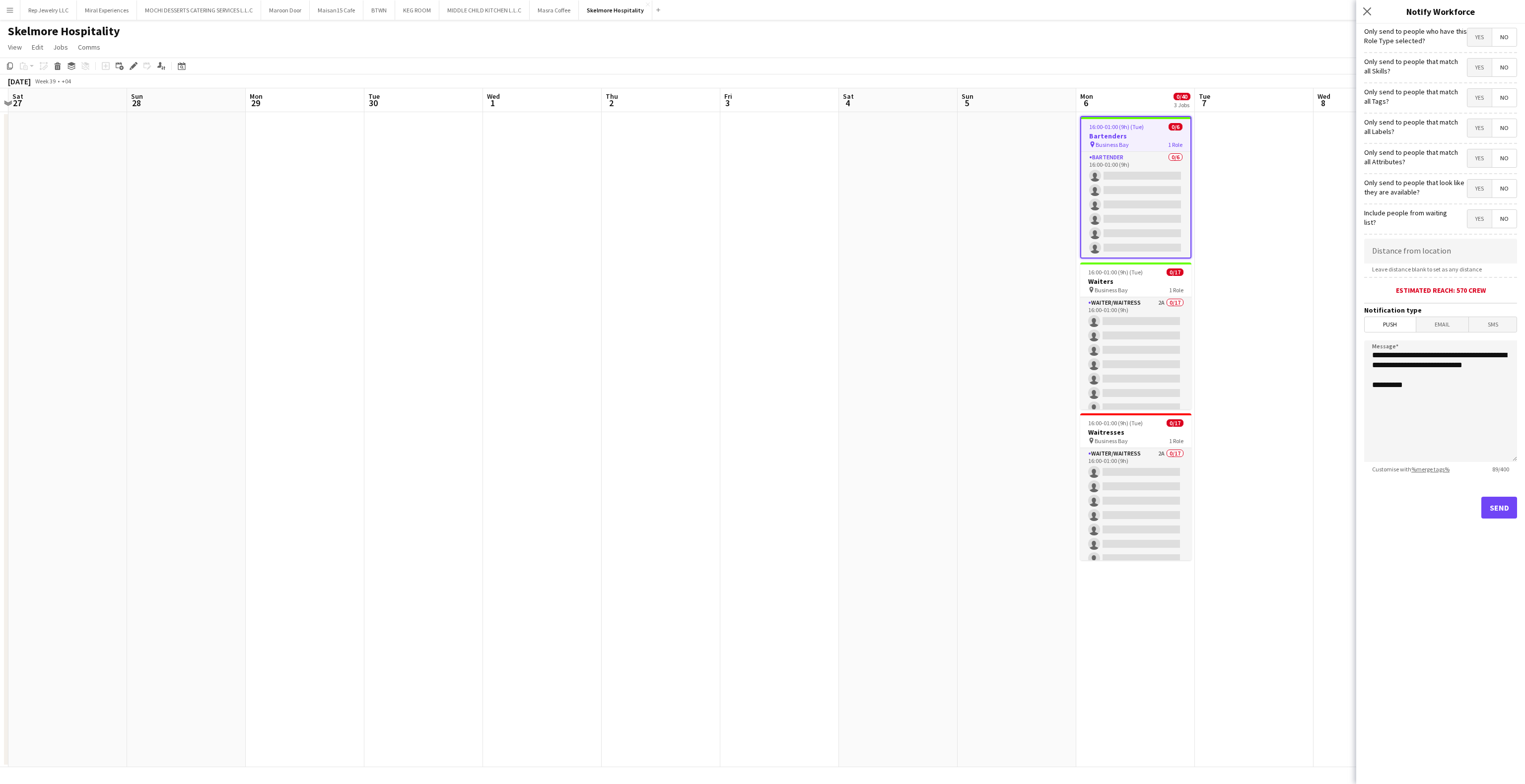
click at [1475, 104] on span "Yes" at bounding box center [1479, 98] width 24 height 18
click at [1496, 515] on button "Send" at bounding box center [1499, 507] width 36 height 22
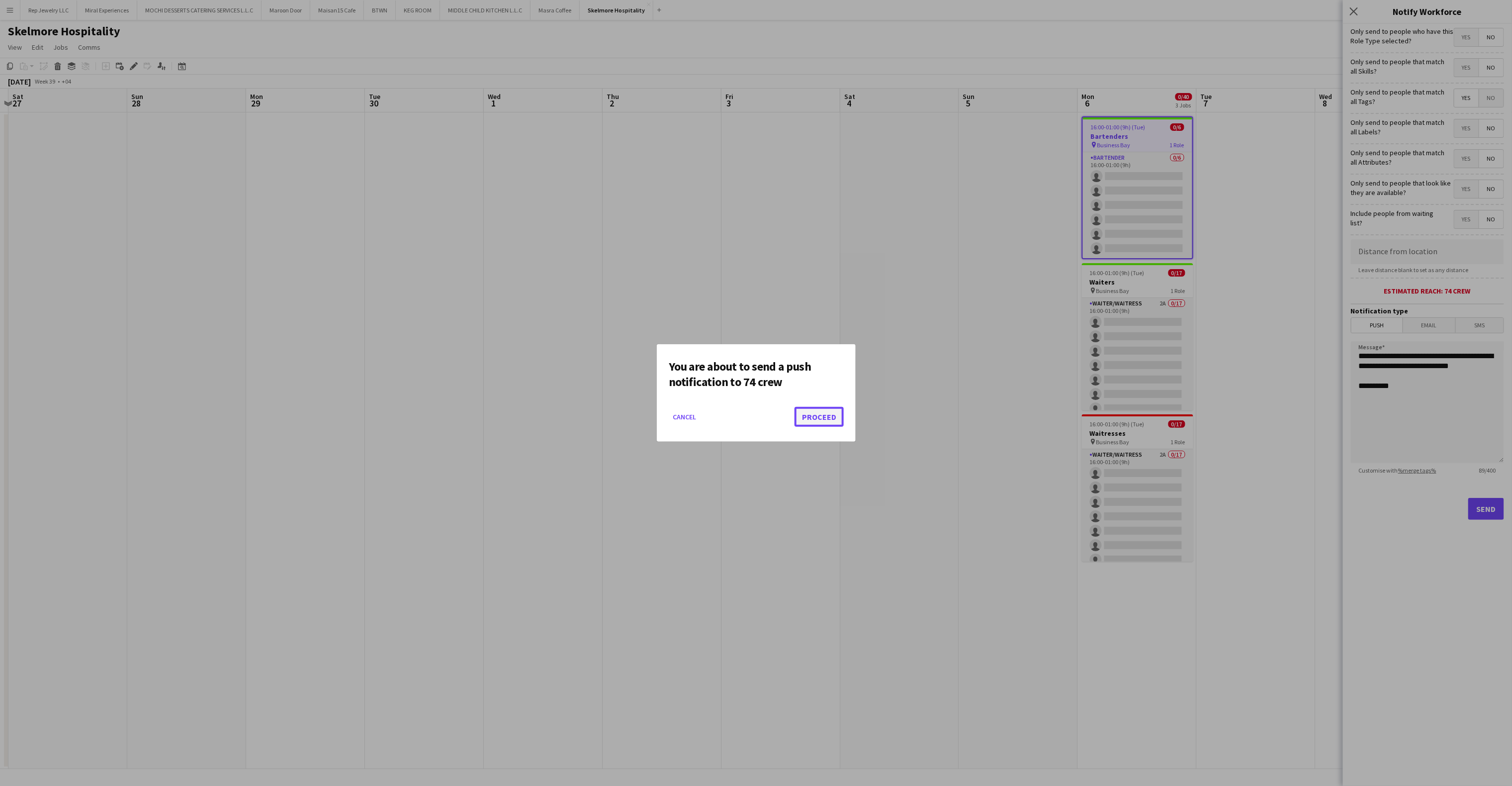
click at [799, 410] on button "Proceed" at bounding box center [819, 417] width 49 height 20
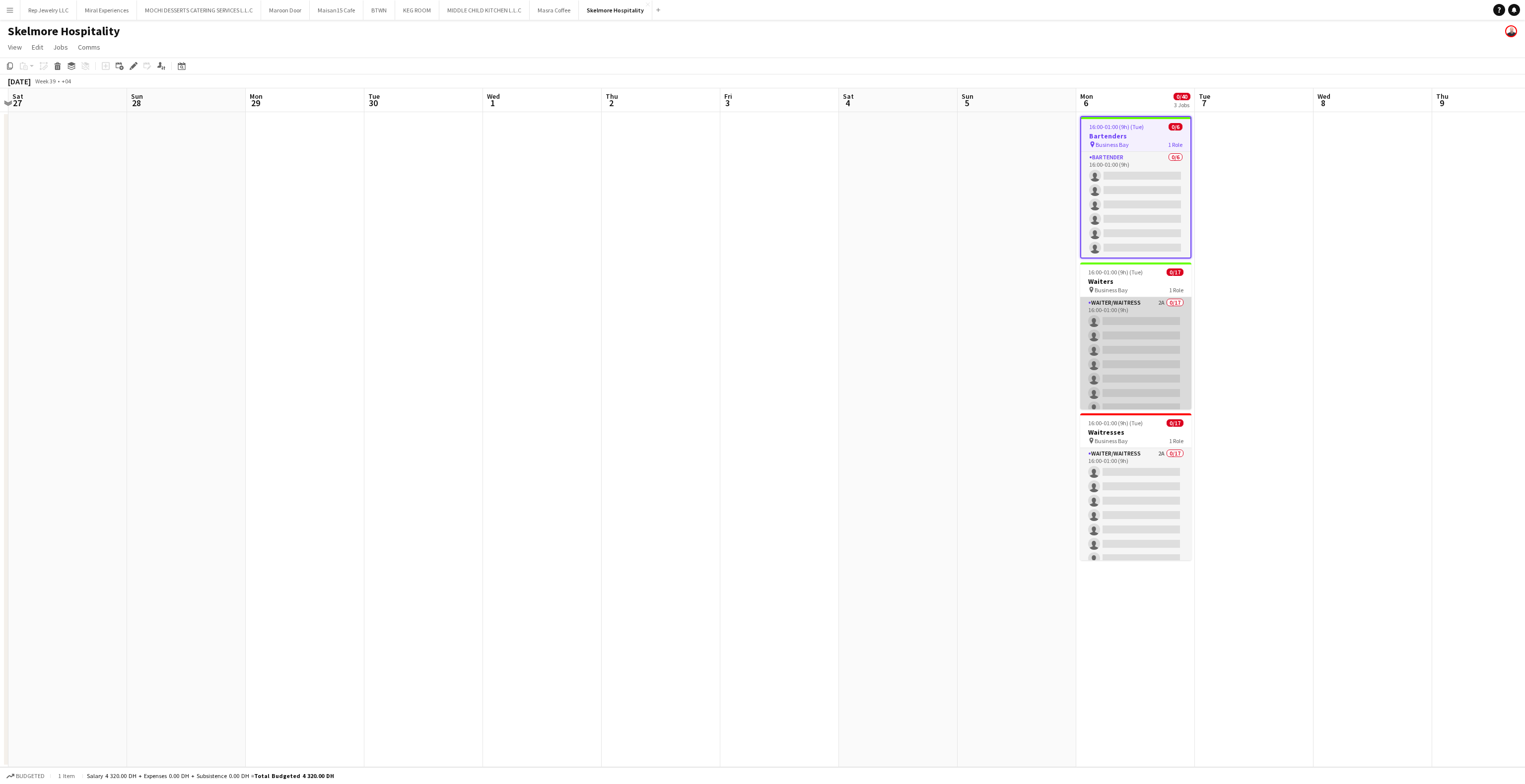
click at [1133, 304] on app-card-role "Waiter/Waitress 2A 0/17 16:00-01:00 (9h) single-neutral-actions single-neutral-…" at bounding box center [1136, 429] width 111 height 264
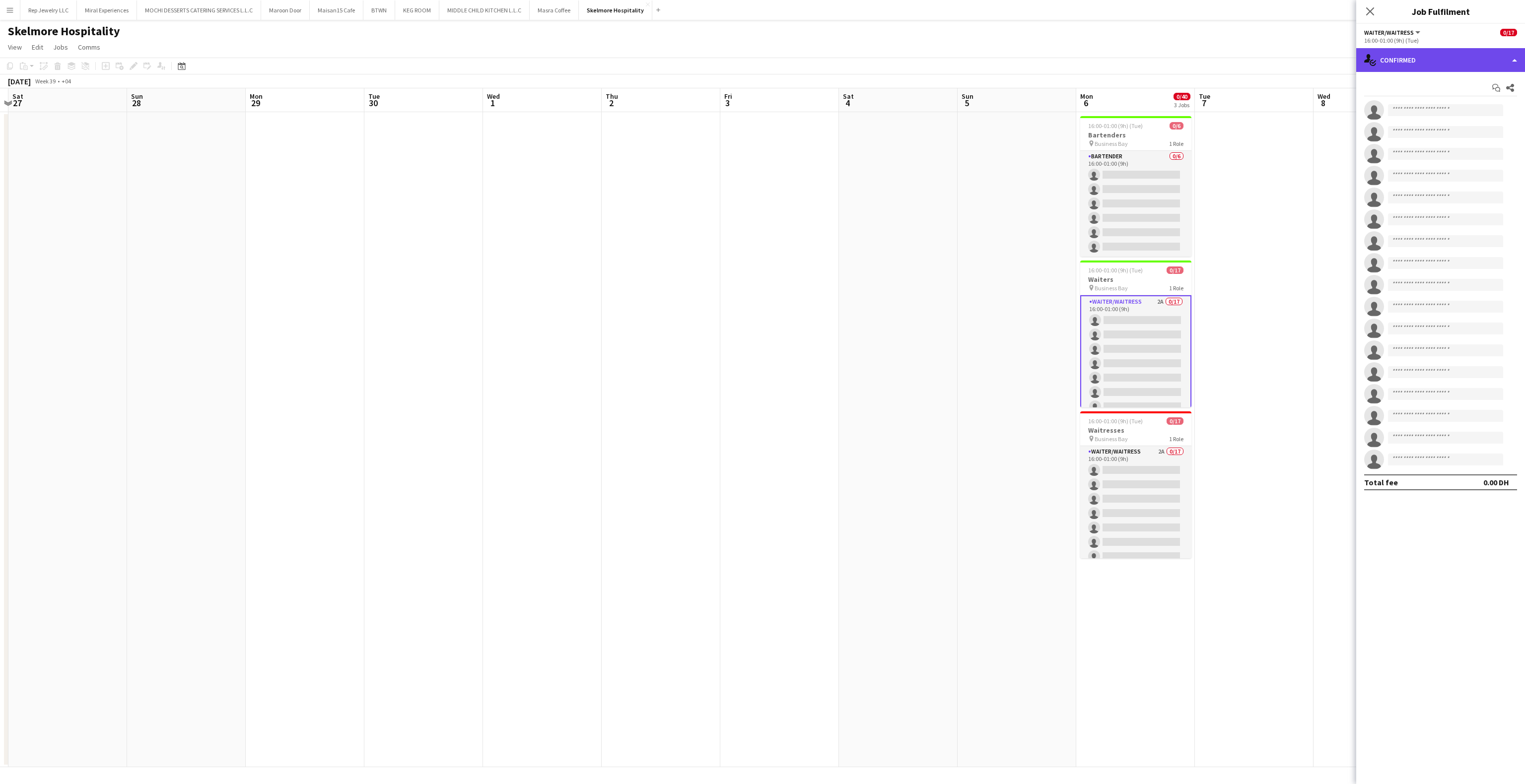
click at [1431, 60] on div "single-neutral-actions-check-2 Confirmed" at bounding box center [1440, 60] width 169 height 24
click at [1446, 167] on div "single-neutral-actions-information Applicants" at bounding box center [1473, 162] width 98 height 20
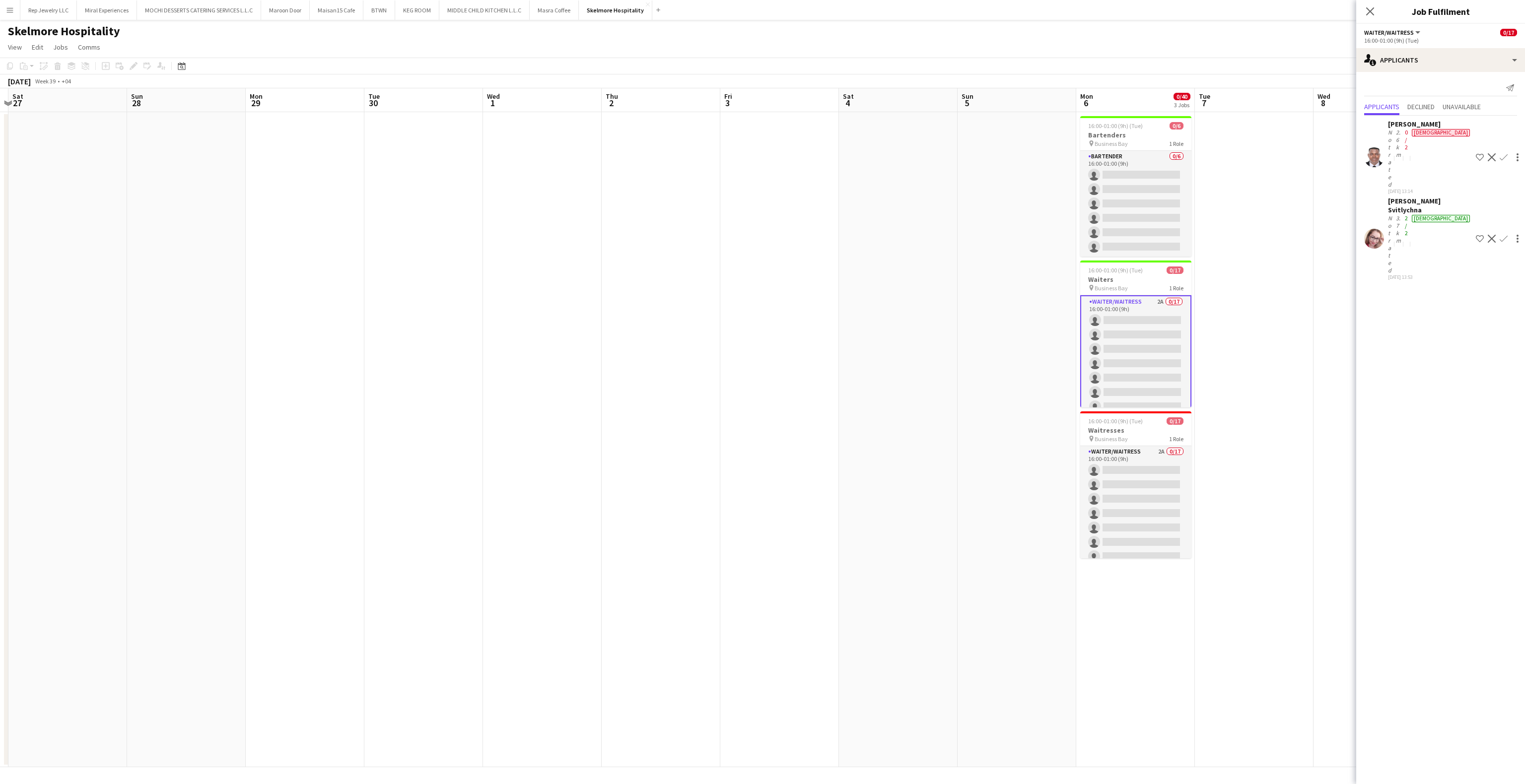
click at [1376, 229] on app-user-avatar at bounding box center [1374, 239] width 20 height 20
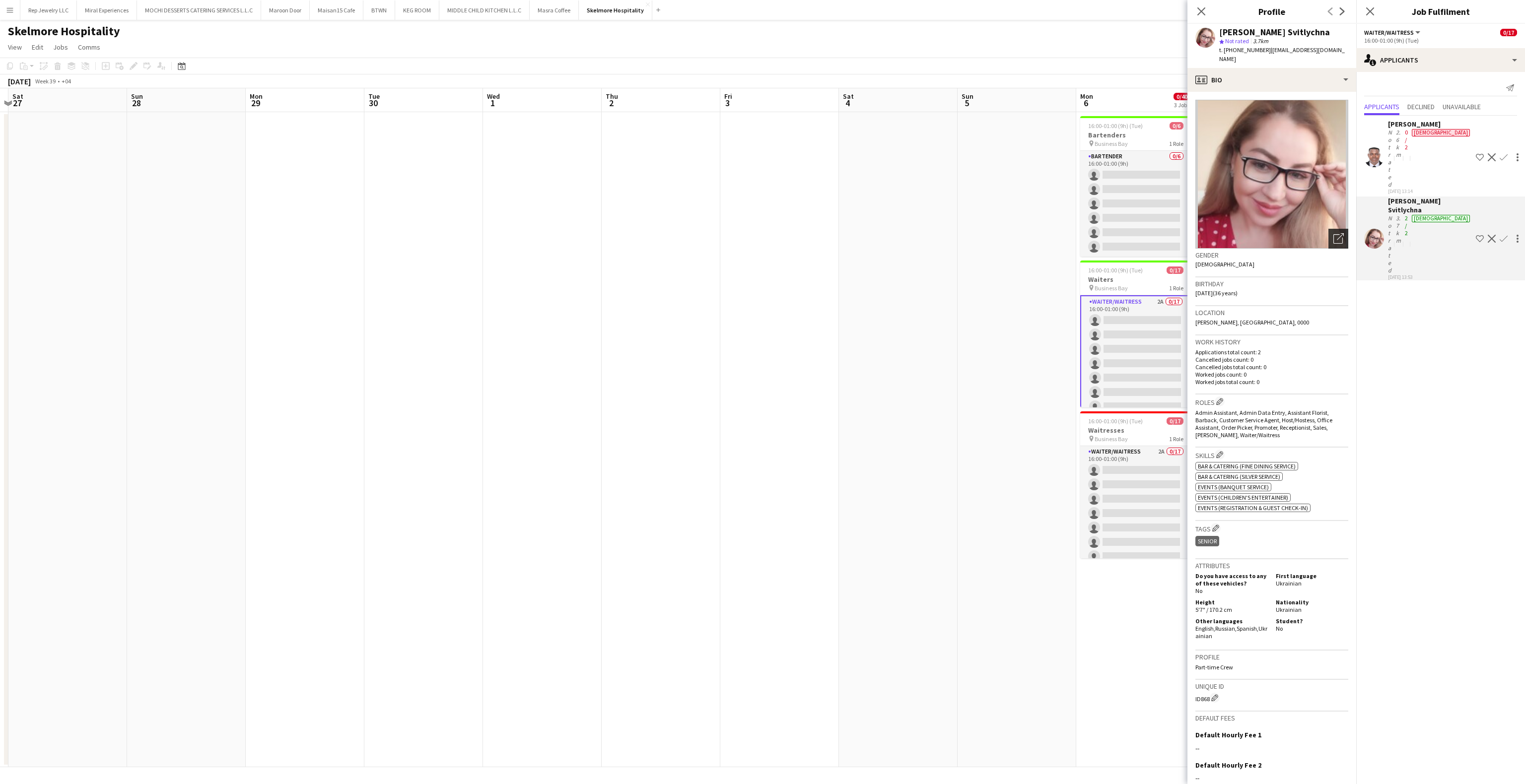
click at [1330, 229] on div "Open photos pop-in" at bounding box center [1339, 239] width 20 height 20
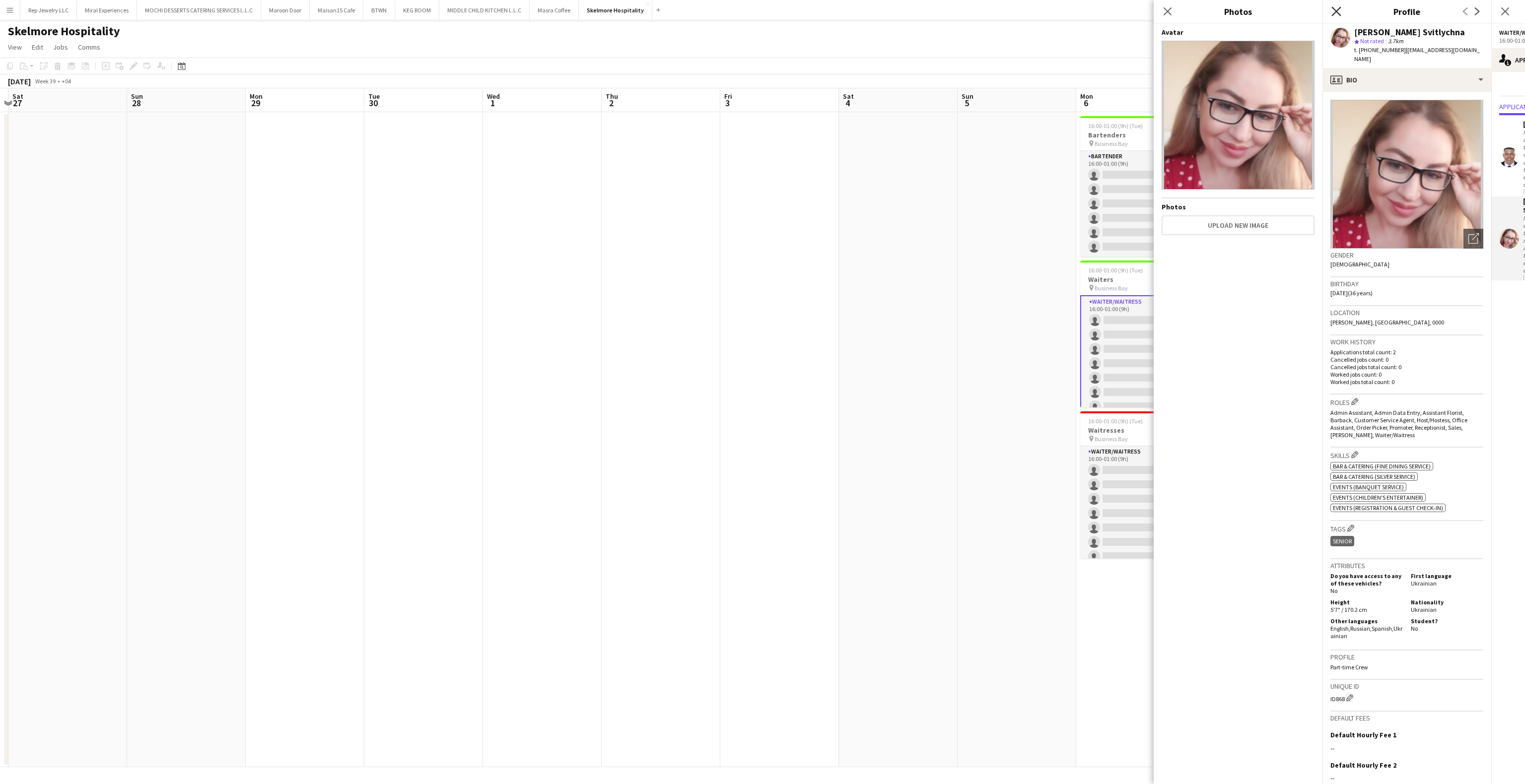
click at [1334, 11] on icon "Close pop-in" at bounding box center [1336, 11] width 9 height 9
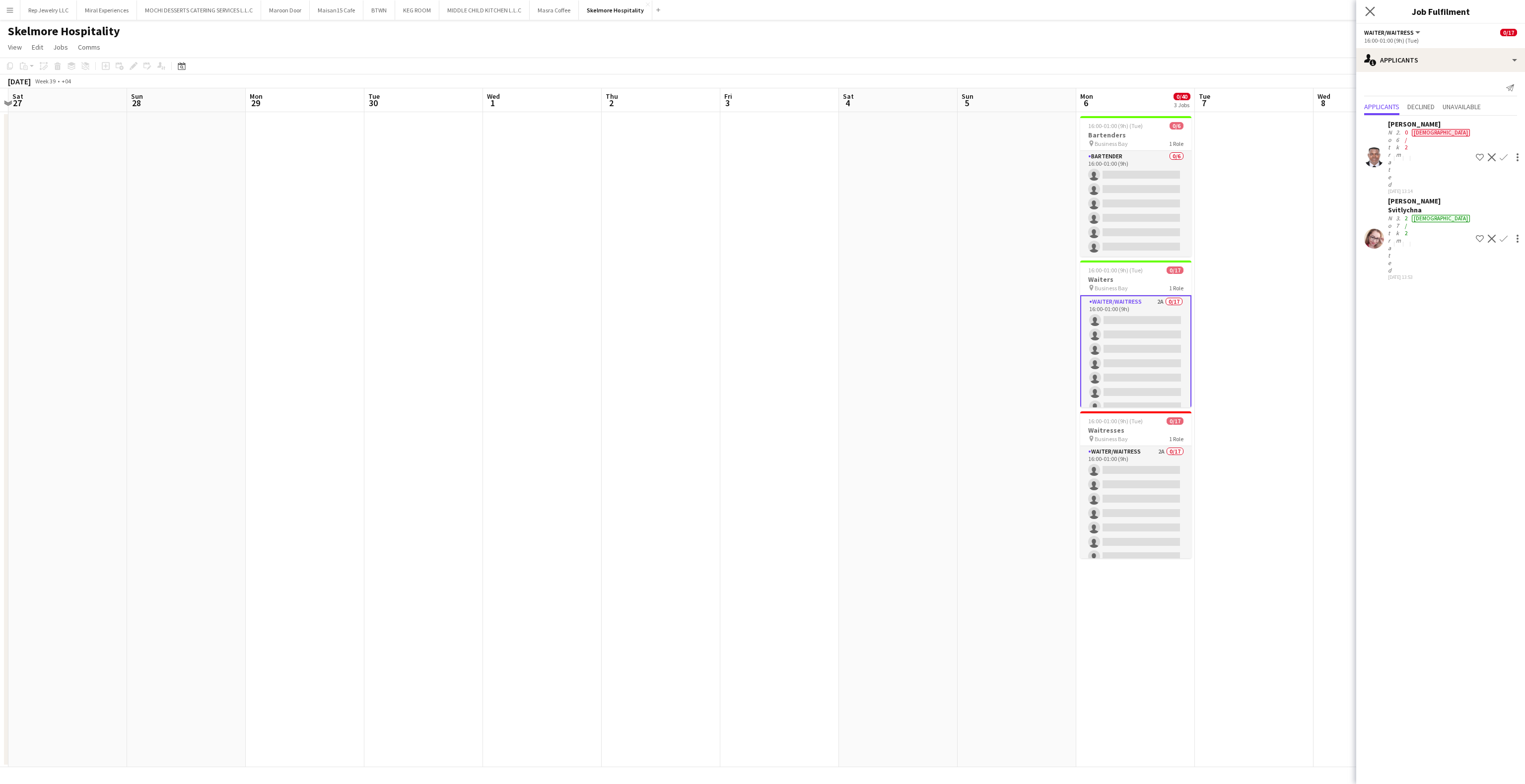
click at [1372, 17] on app-icon "Close pop-in" at bounding box center [1370, 12] width 14 height 14
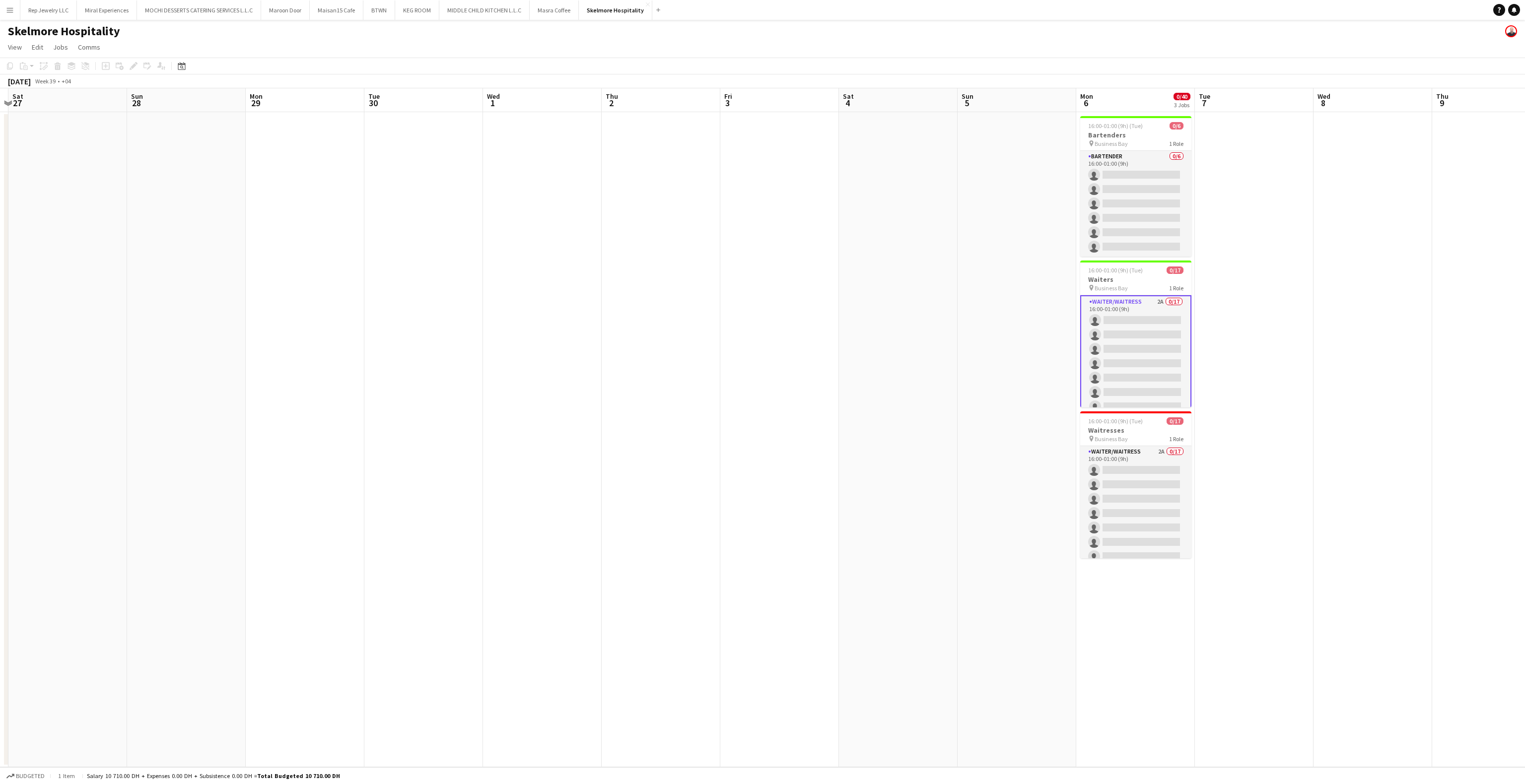
click at [1016, 401] on app-date-cell at bounding box center [1017, 440] width 118 height 655
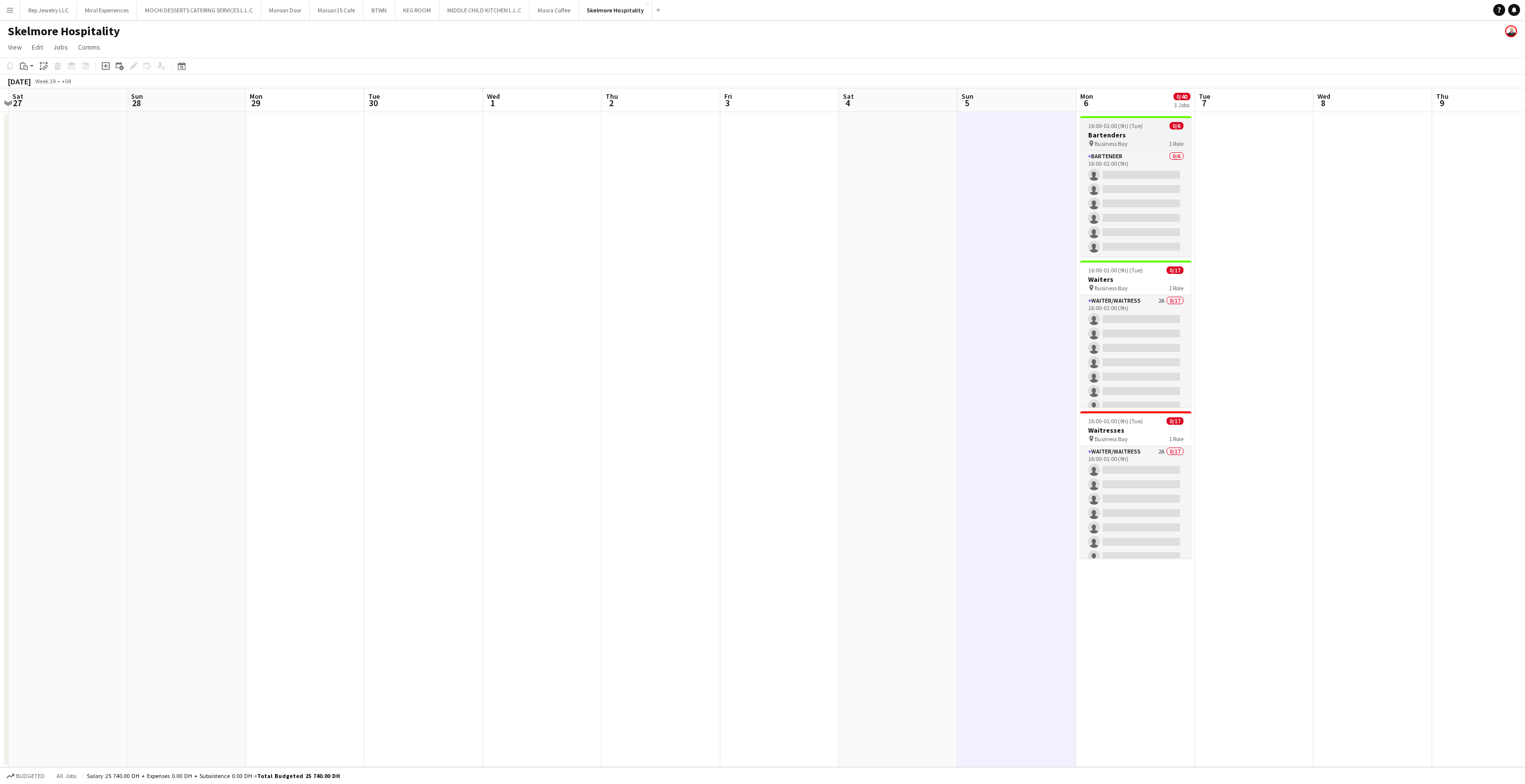
click at [1149, 133] on h3 "Bartenders" at bounding box center [1136, 135] width 111 height 9
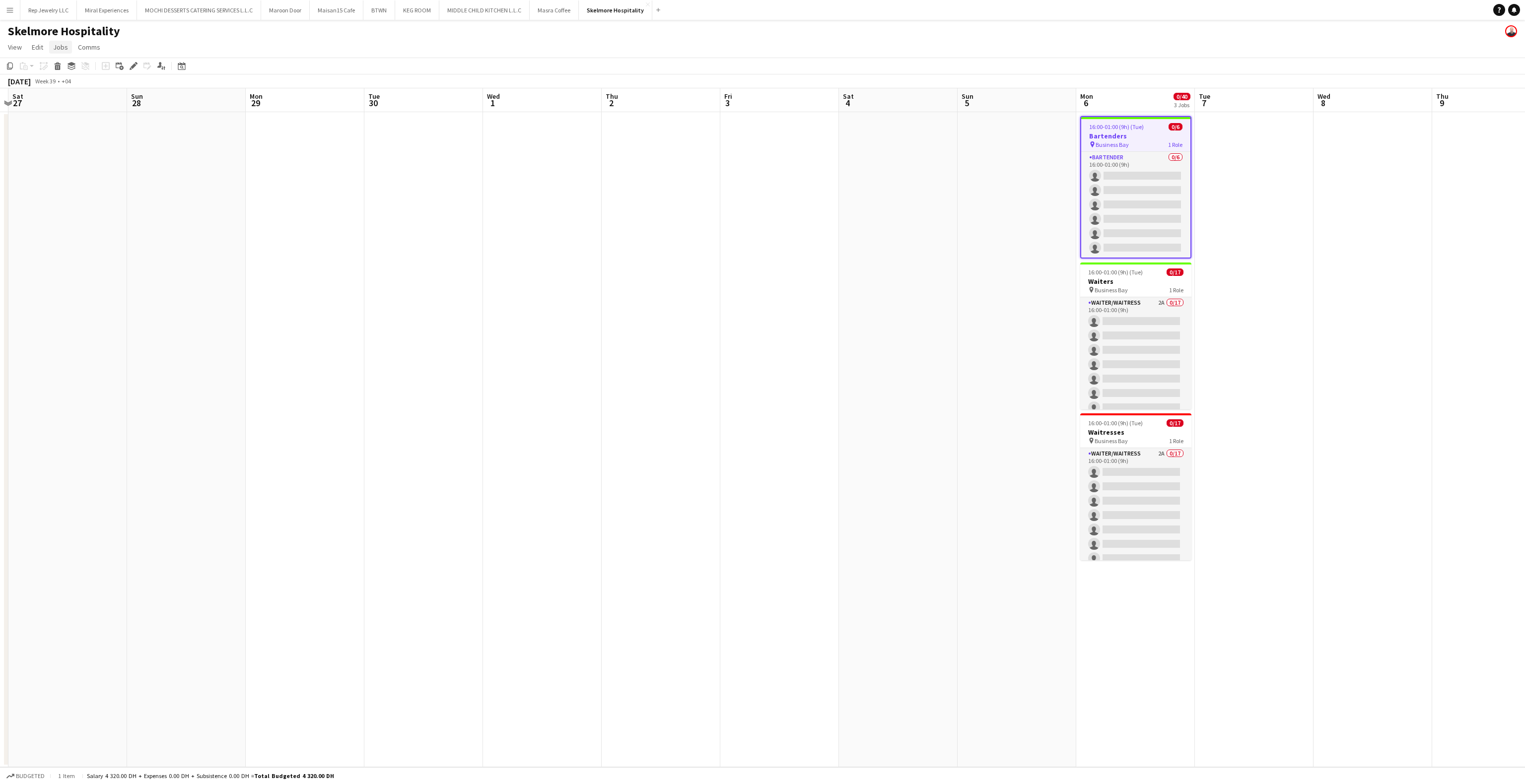
click at [65, 47] on span "Jobs" at bounding box center [60, 47] width 15 height 9
click at [84, 207] on span "Promote Role" at bounding box center [78, 211] width 41 height 9
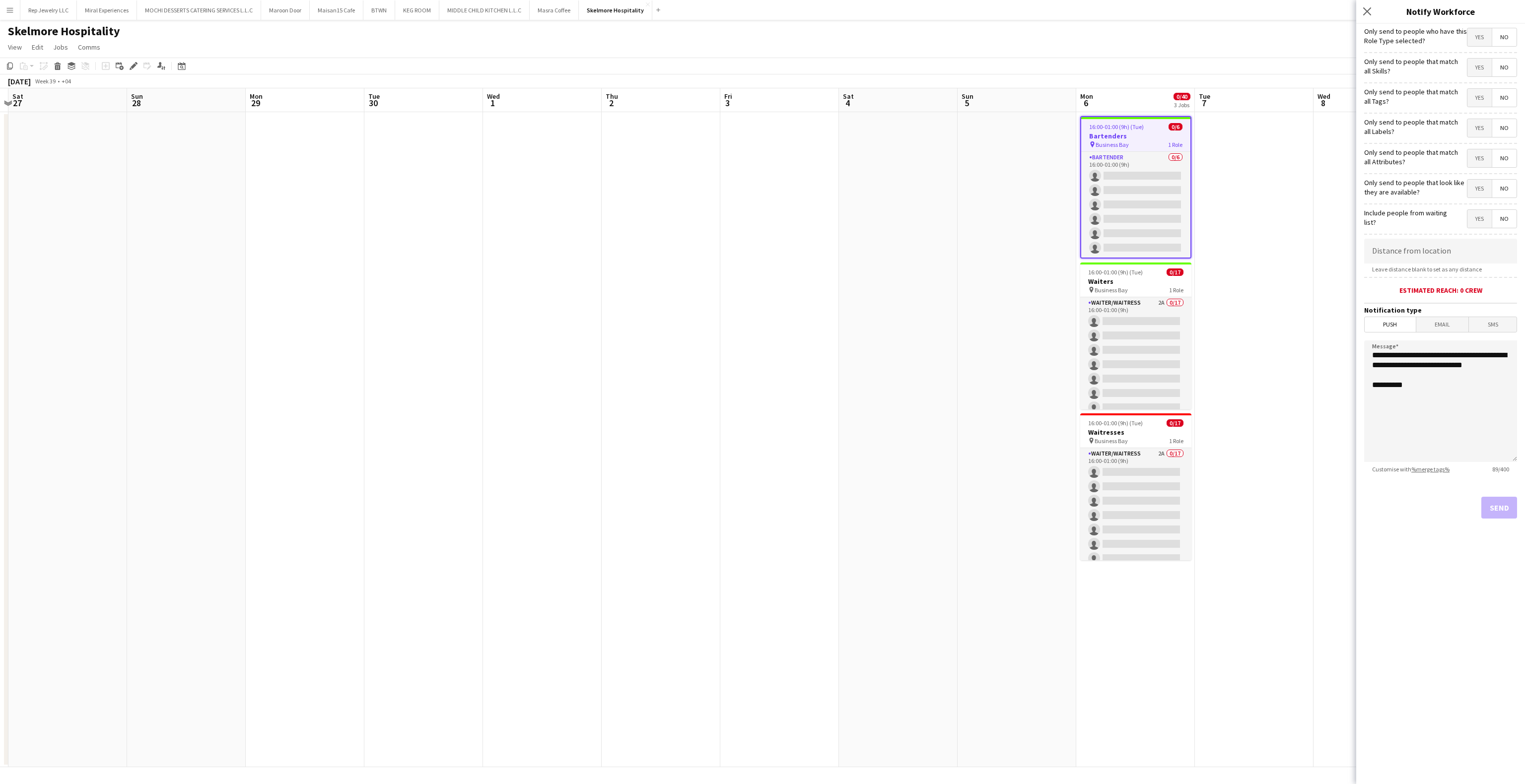
click at [1473, 99] on span "Yes" at bounding box center [1479, 98] width 24 height 18
click at [1147, 125] on div "16:00-01:00 (9h) (Tue) 0/6" at bounding box center [1135, 127] width 109 height 8
click at [1147, 127] on div "16:00-01:00 (9h) (Tue) 0/6" at bounding box center [1136, 125] width 111 height 8
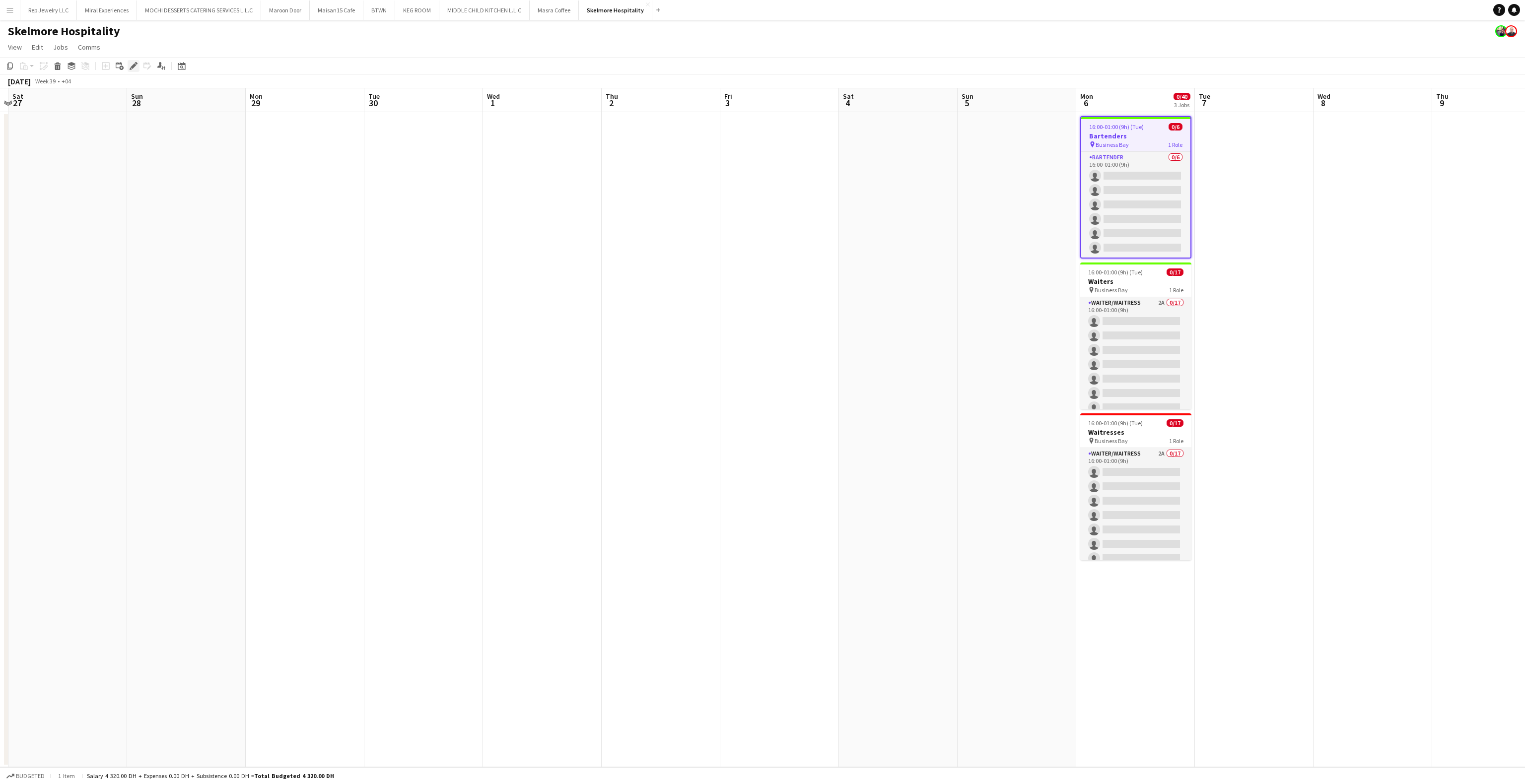
click at [131, 67] on icon at bounding box center [133, 66] width 5 height 5
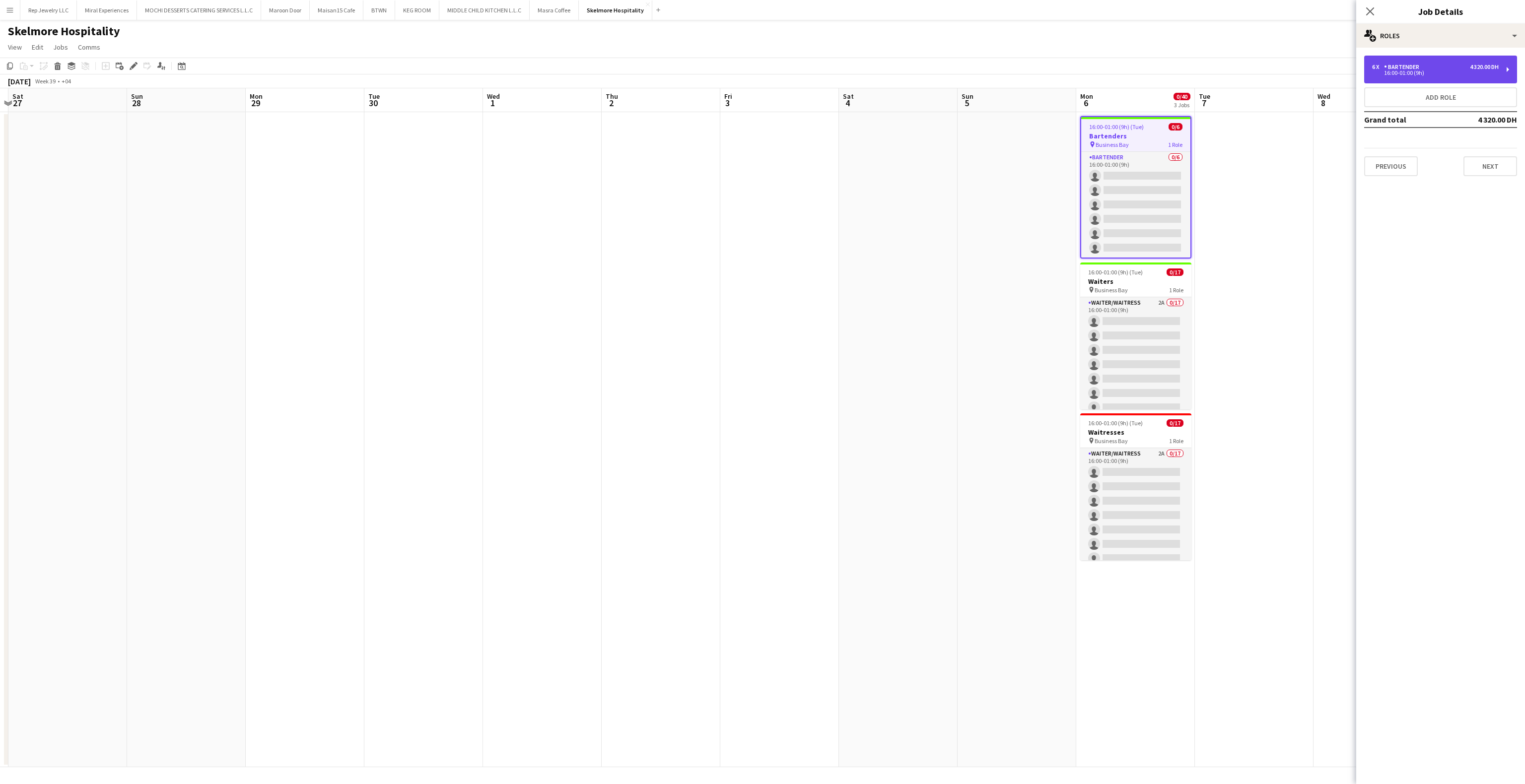
click at [1438, 79] on div "6 x Bartender 4 320.00 DH 16:00-01:00 (9h)" at bounding box center [1440, 69] width 153 height 28
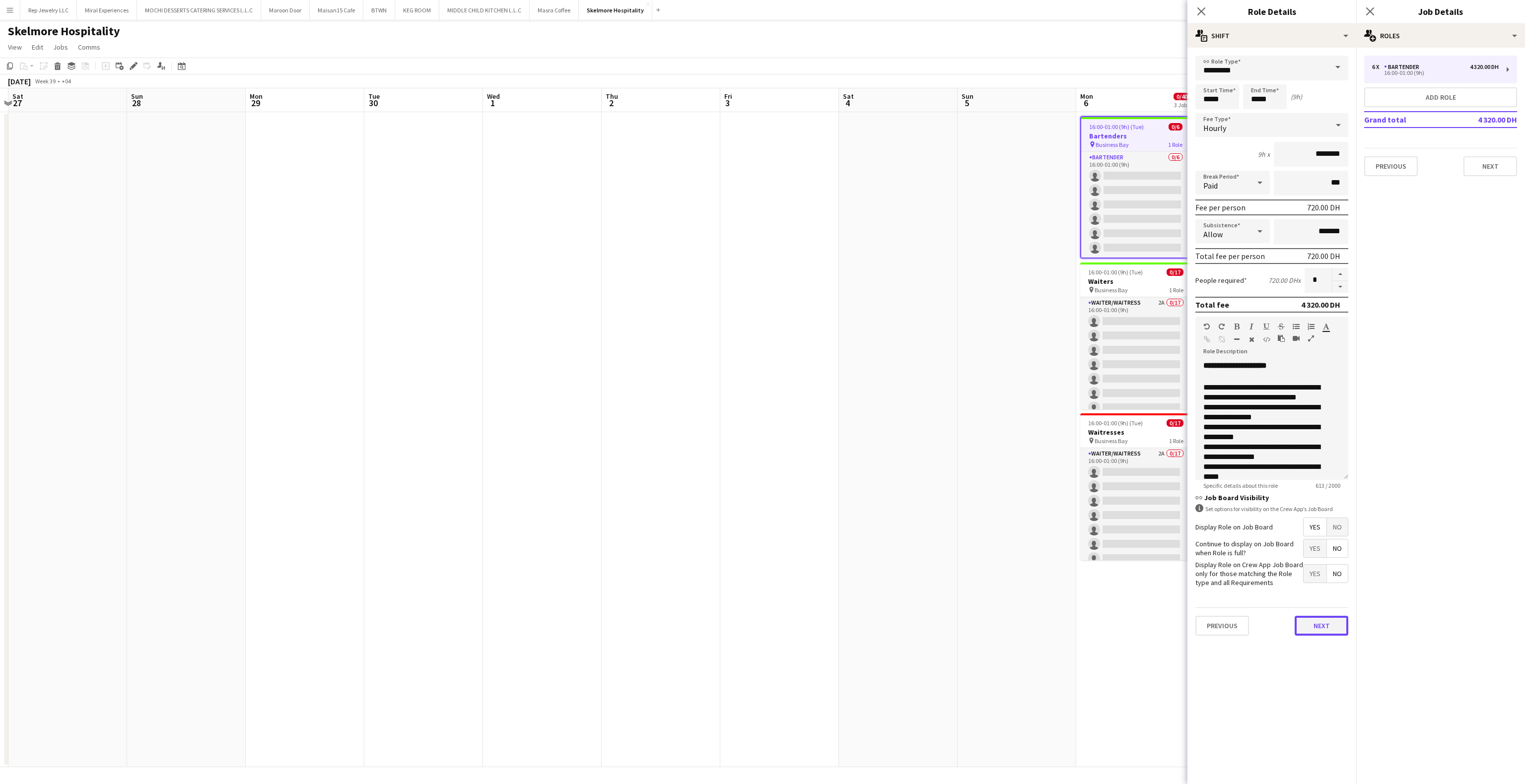
click at [1325, 628] on button "Next" at bounding box center [1321, 626] width 54 height 20
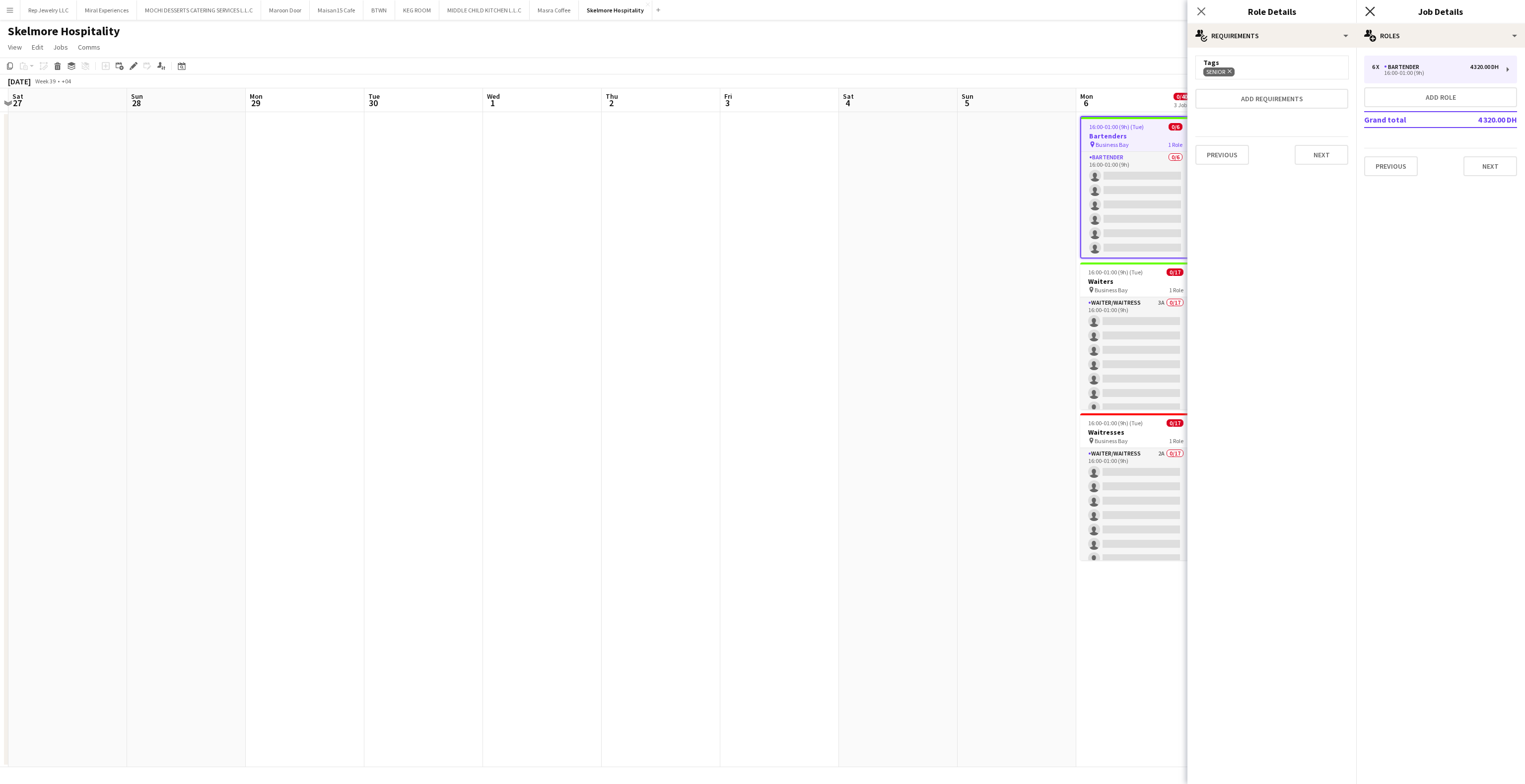
click at [1366, 10] on icon "Close pop-in" at bounding box center [1370, 11] width 9 height 9
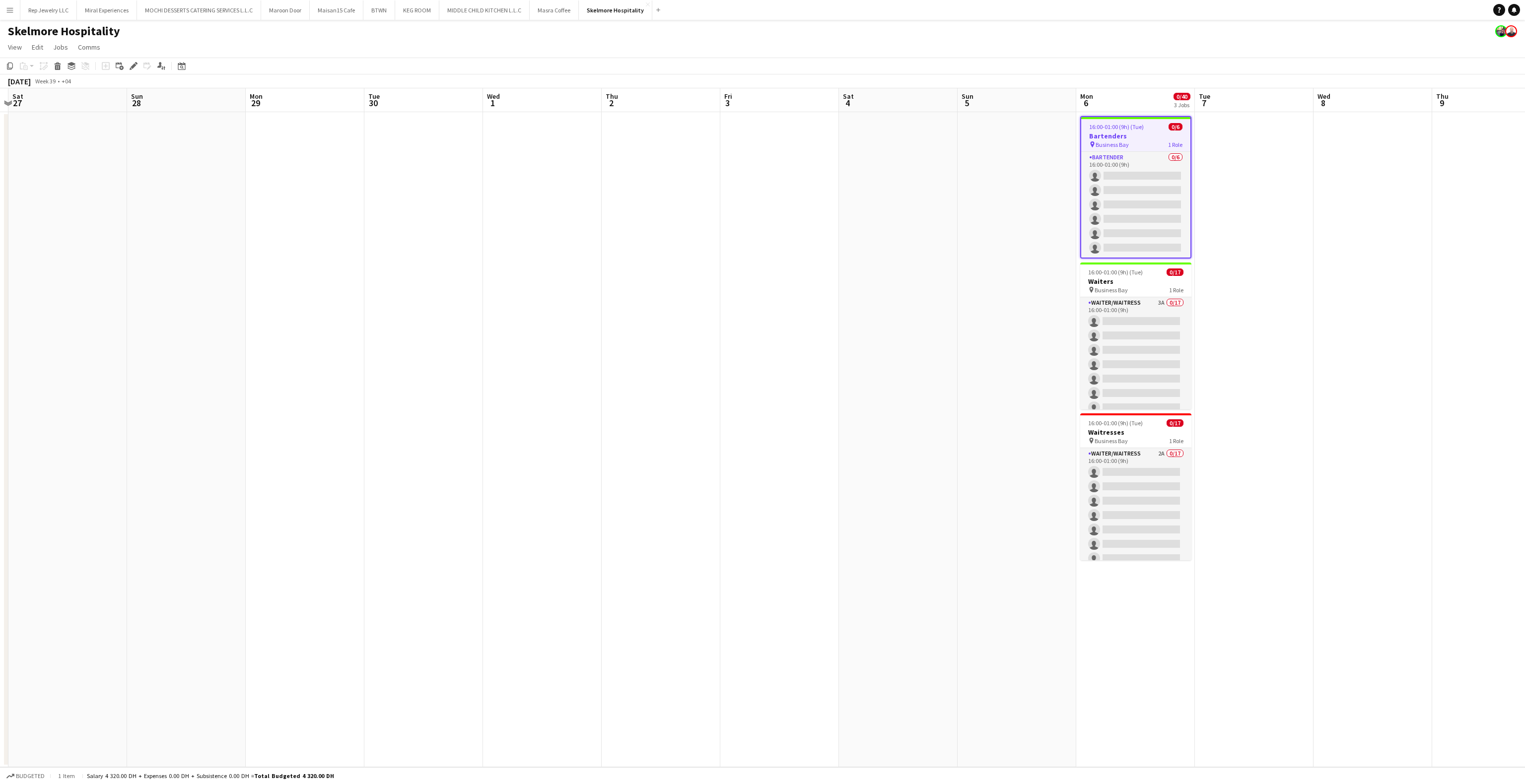
click at [1303, 391] on app-date-cell at bounding box center [1254, 440] width 118 height 655
